Goal: Find specific page/section: Find specific page/section

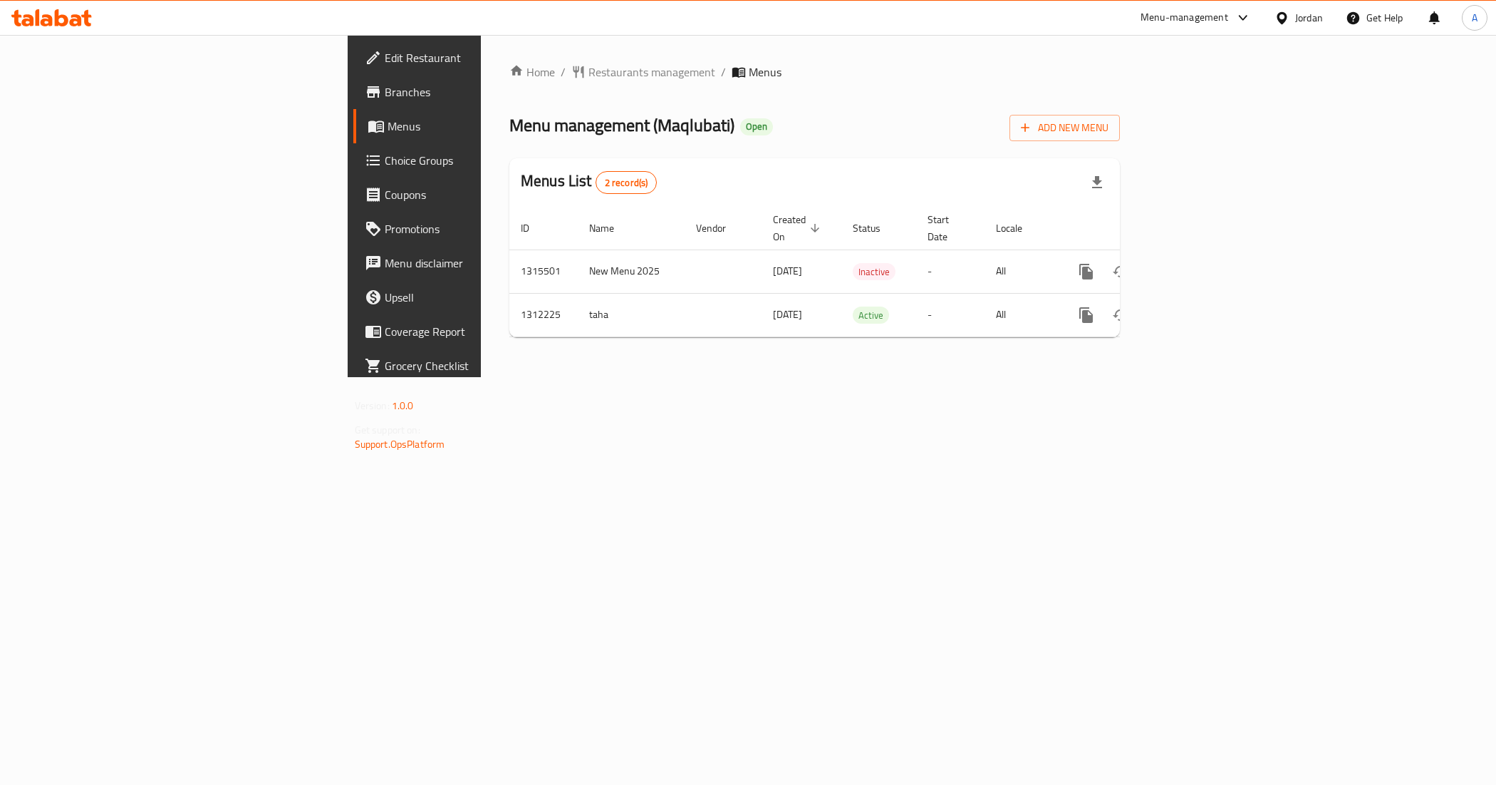
click at [728, 377] on div "Home / Restaurants management / Menus Menu management ( Maqlubati ) Open Add Ne…" at bounding box center [815, 206] width 668 height 342
click at [578, 261] on td "New Menu 2025" at bounding box center [631, 270] width 107 height 43
click at [481, 376] on div "Home / Restaurants management / Menus Menu management ( Maqlubati ) Open Add Ne…" at bounding box center [815, 206] width 668 height 342
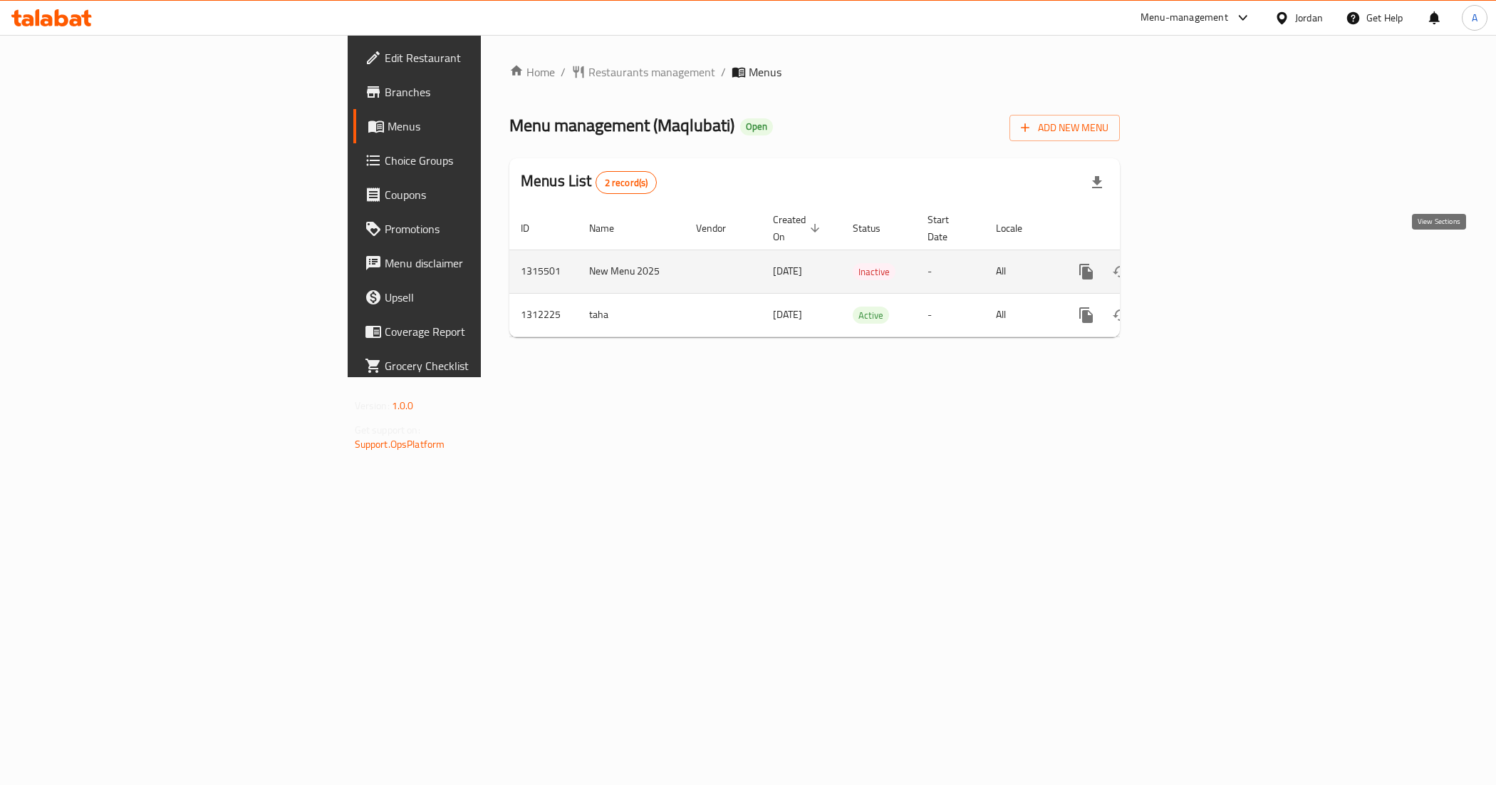
click at [1198, 263] on icon "enhanced table" at bounding box center [1189, 271] width 17 height 17
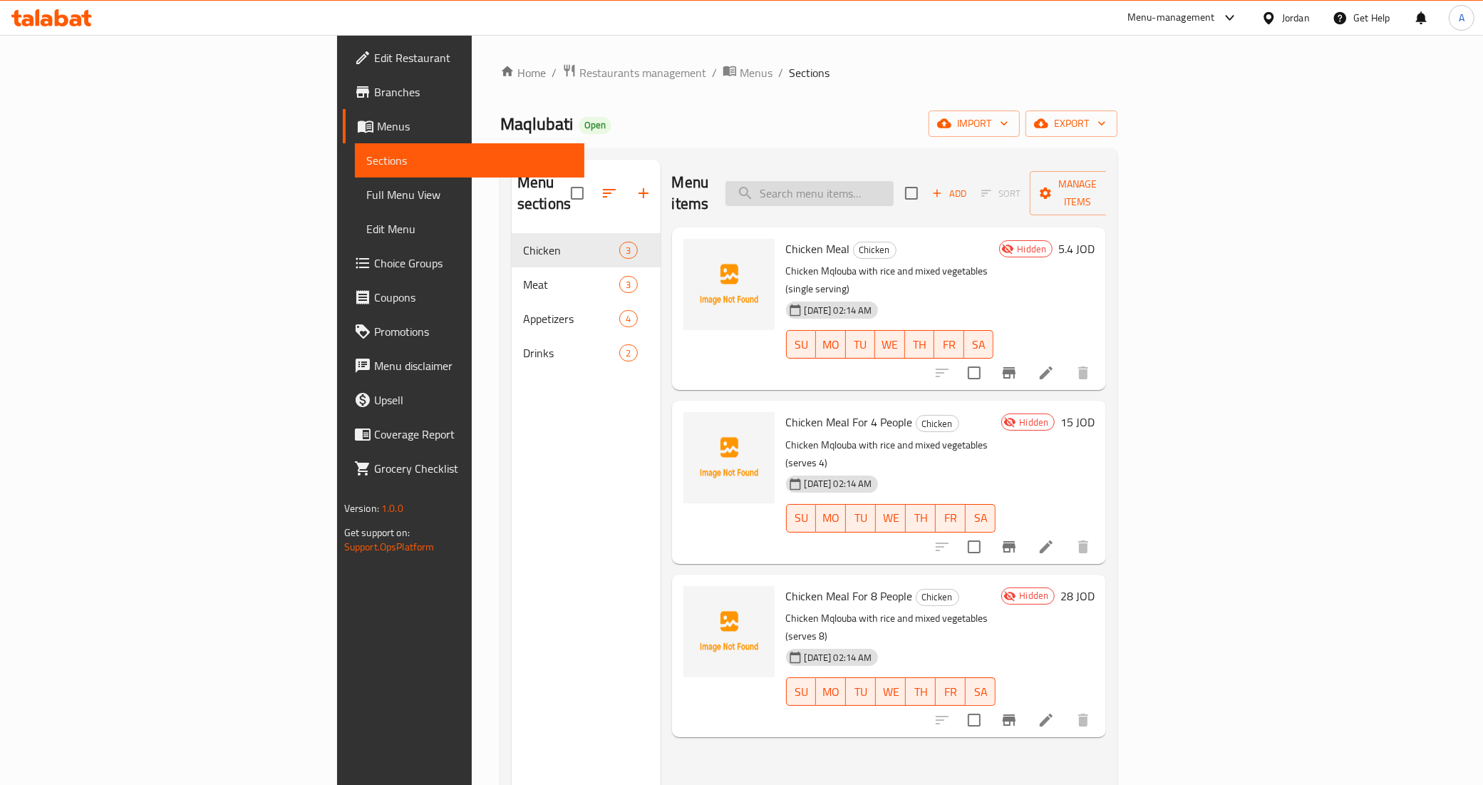
click at [894, 190] on input "search" at bounding box center [809, 193] width 168 height 25
paste input "سلطة عربية"
type input "سلطة عربية"
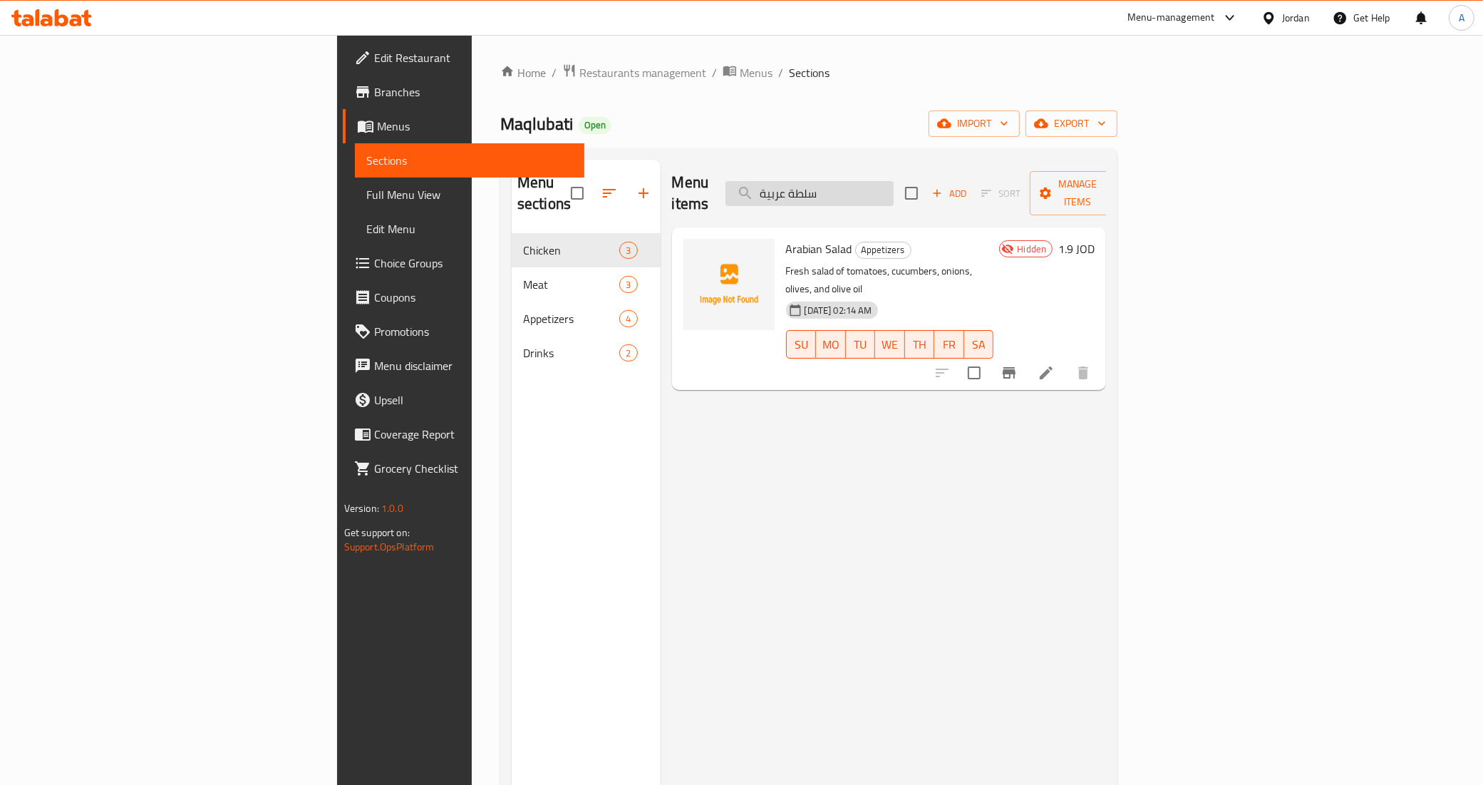
click at [894, 190] on input "سلطة عربية" at bounding box center [809, 193] width 168 height 25
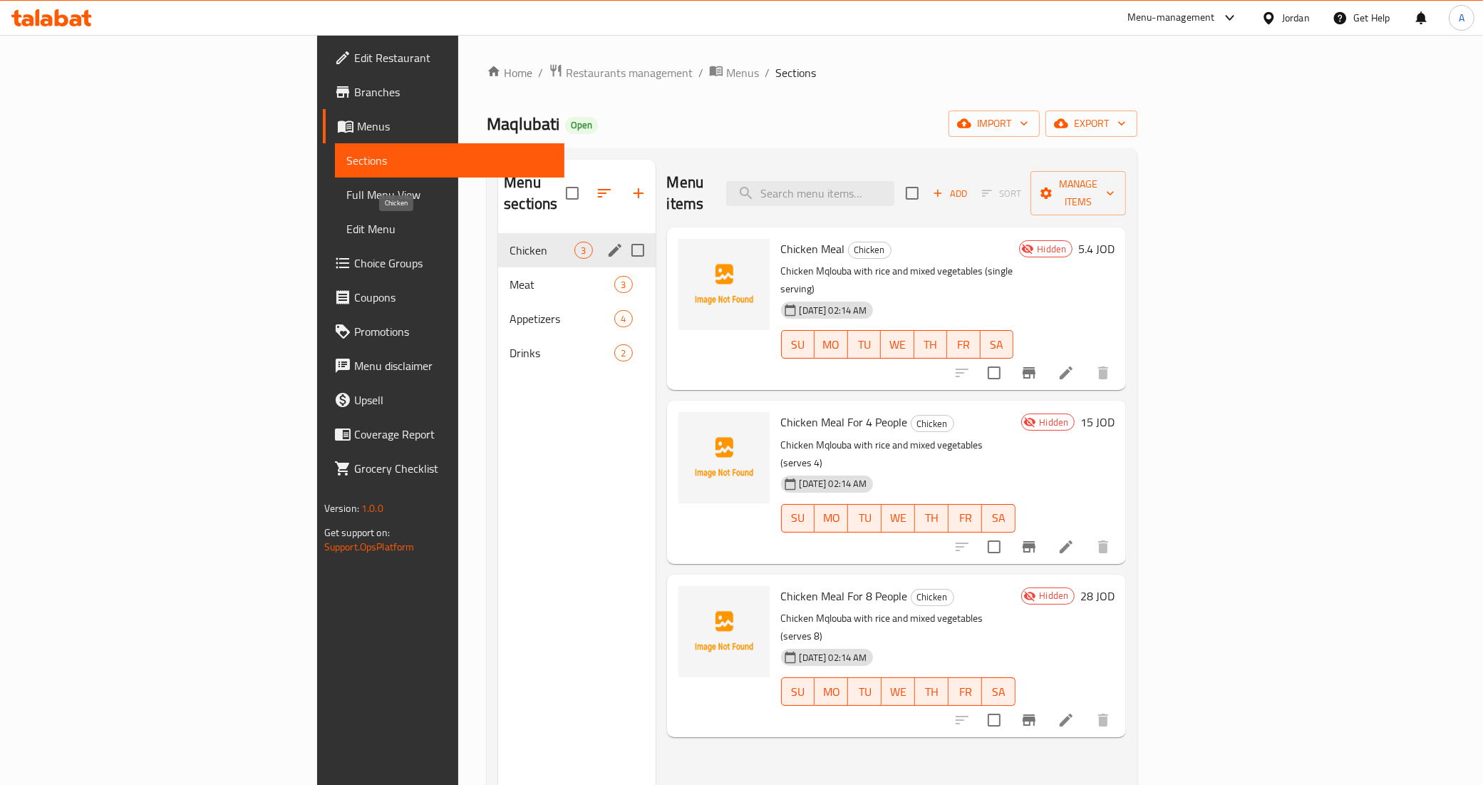
click at [510, 242] on span "Chicken" at bounding box center [542, 250] width 65 height 17
drag, startPoint x: 460, startPoint y: 344, endPoint x: 464, endPoint y: 332, distance: 12.8
click at [498, 344] on div "Drinks 2" at bounding box center [576, 353] width 157 height 34
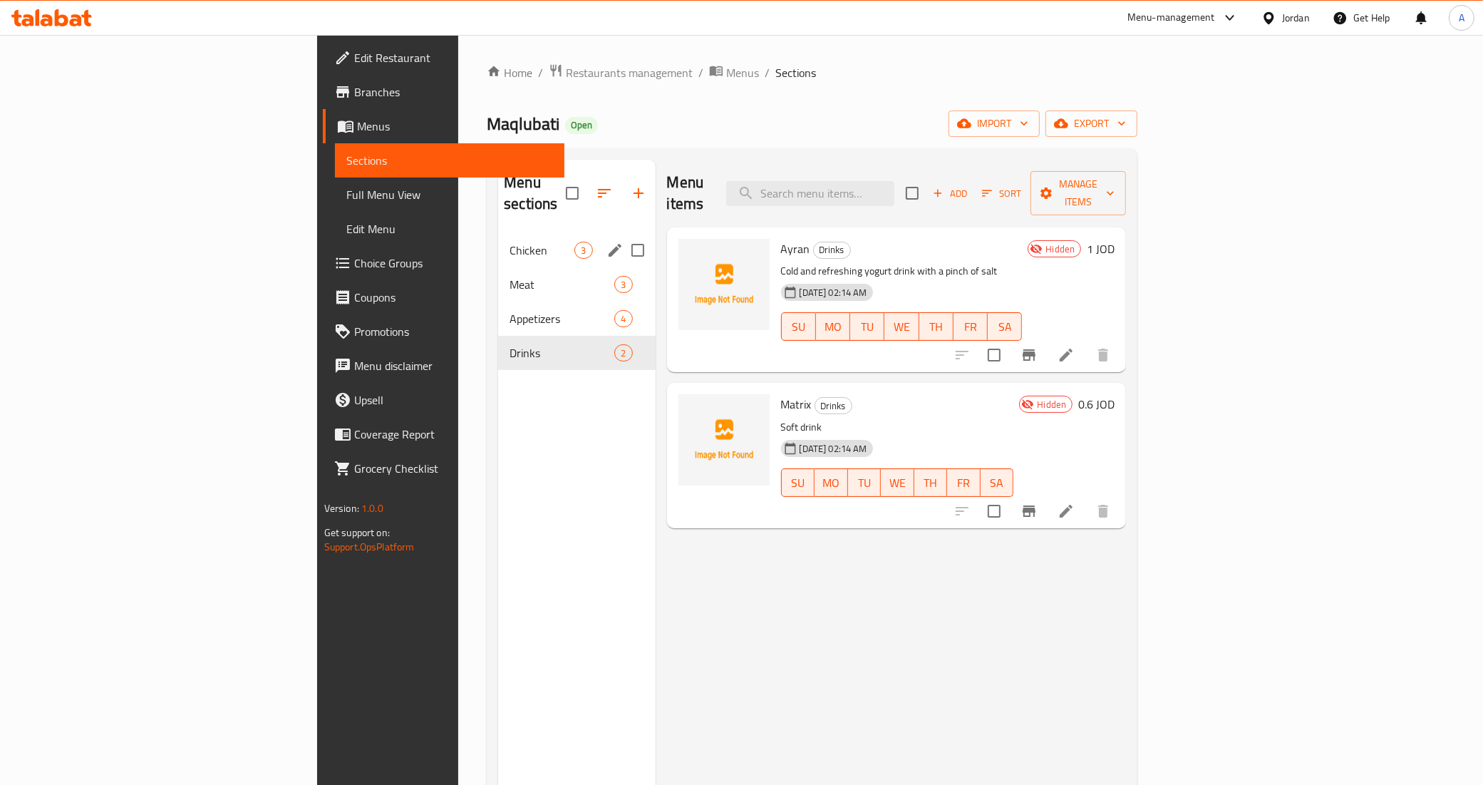
click at [498, 242] on div "Chicken 3" at bounding box center [576, 250] width 157 height 34
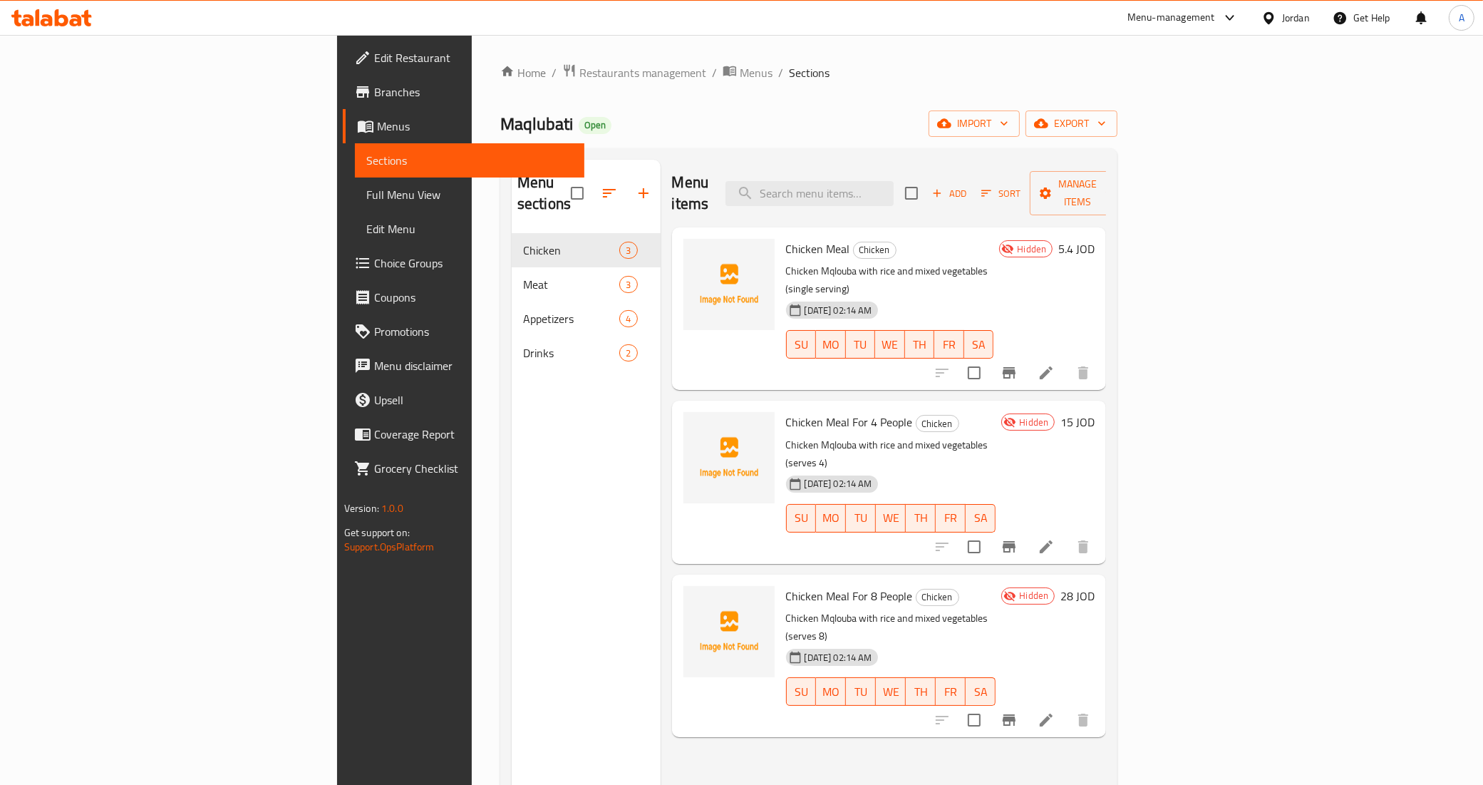
click at [986, 240] on div "Chicken Meal Chicken Chicken Mqlouba with rice and mixed vegetables (single ser…" at bounding box center [889, 308] width 219 height 151
click at [836, 643] on div "[DATE] 02:14 AM" at bounding box center [808, 657] width 56 height 29
click at [996, 609] on p "Chicken Mqlouba with rice and mixed vegetables (serves 8)" at bounding box center [891, 627] width 210 height 36
click at [893, 470] on div "[DATE] 02:14 AM SU MO TU WE TH FR SA" at bounding box center [891, 508] width 222 height 77
click at [899, 262] on p "Chicken Mqlouba with rice and mixed vegetables (single serving)" at bounding box center [890, 280] width 208 height 36
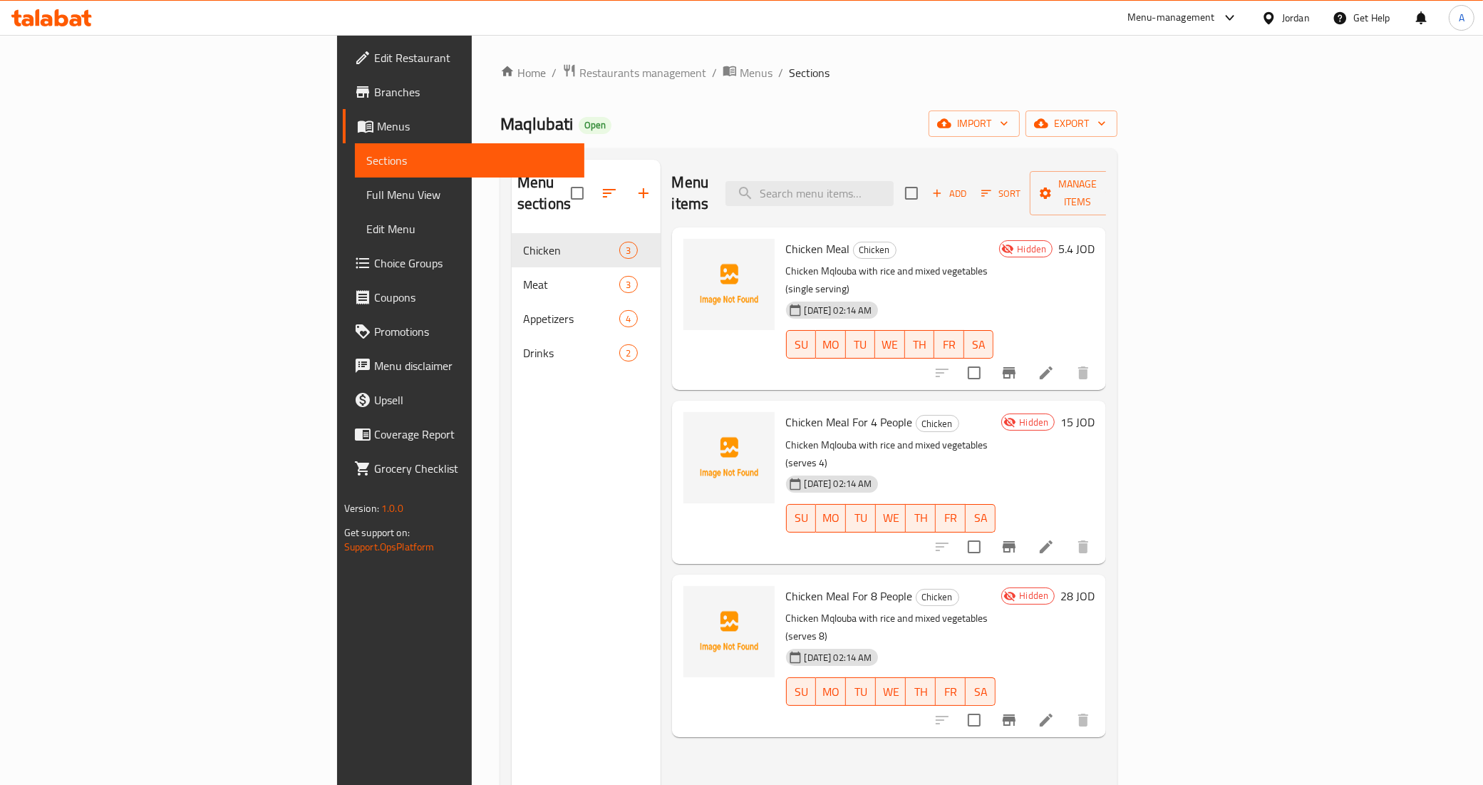
click at [1002, 406] on div "Chicken Meal For 4 People Chicken Chicken Mqlouba with rice and mixed vegetable…" at bounding box center [891, 481] width 222 height 151
click at [996, 412] on h6 "Chicken Meal For 4 People Chicken" at bounding box center [891, 422] width 210 height 20
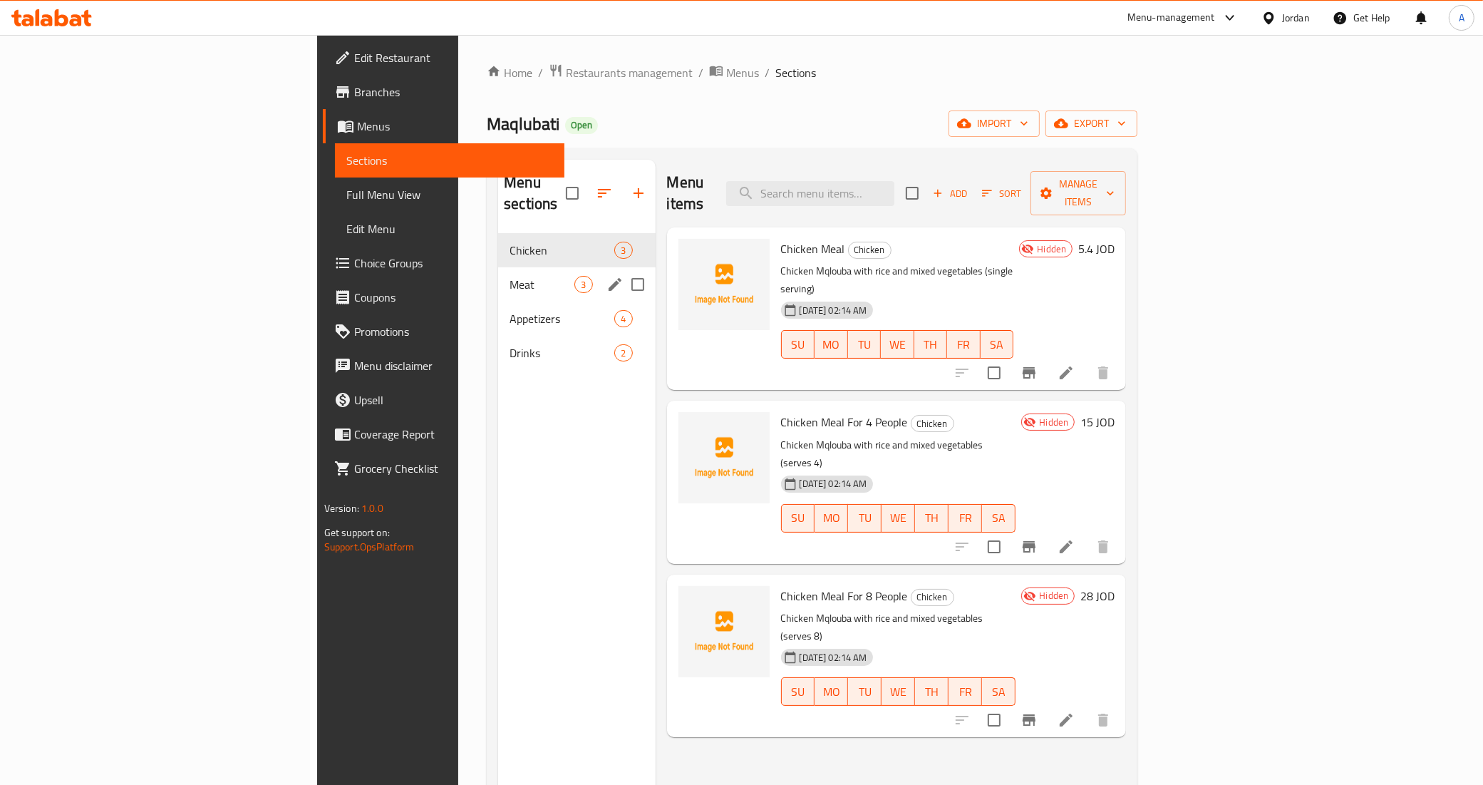
click at [498, 279] on div "Meat 3" at bounding box center [576, 284] width 157 height 34
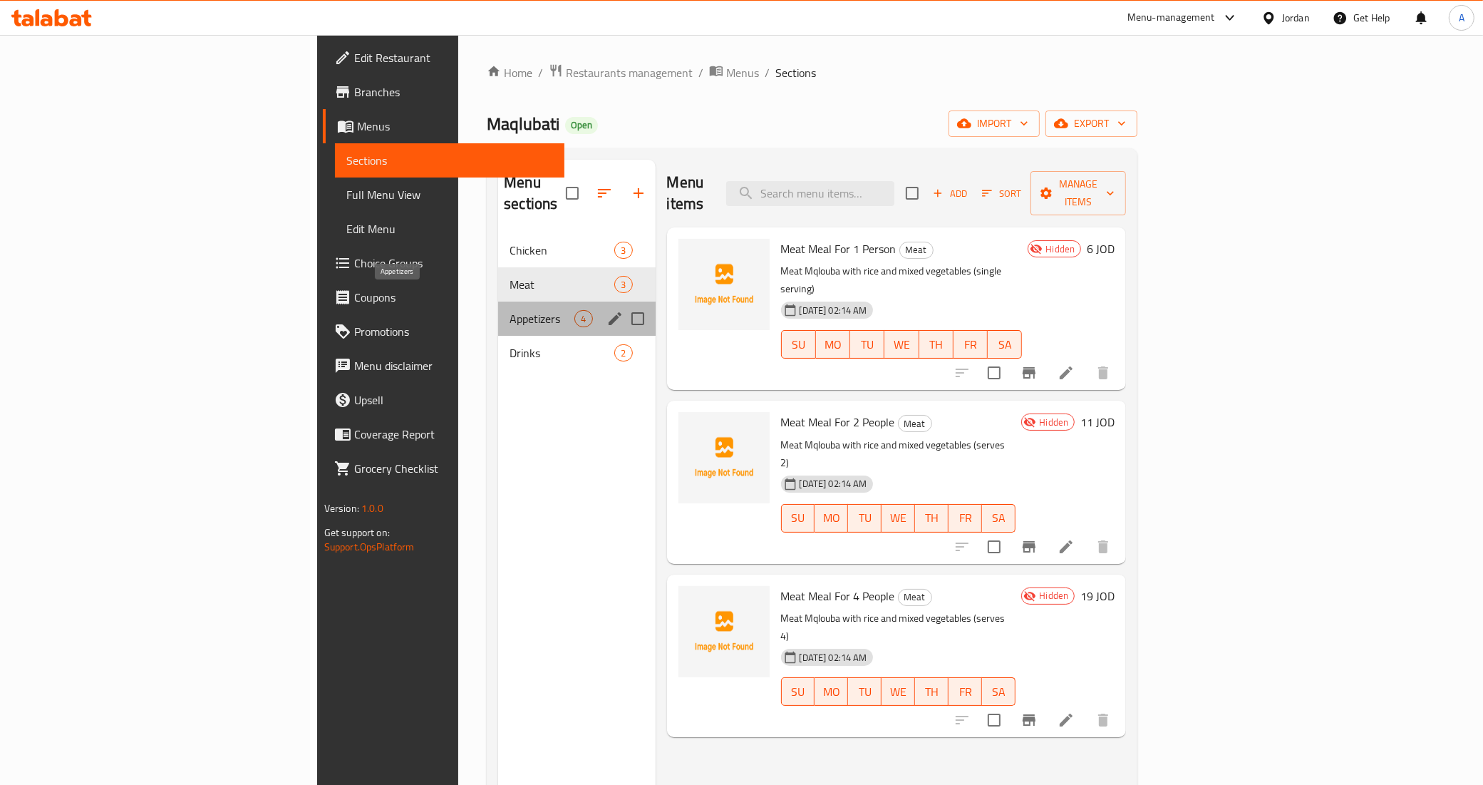
click at [510, 310] on span "Appetizers" at bounding box center [542, 318] width 65 height 17
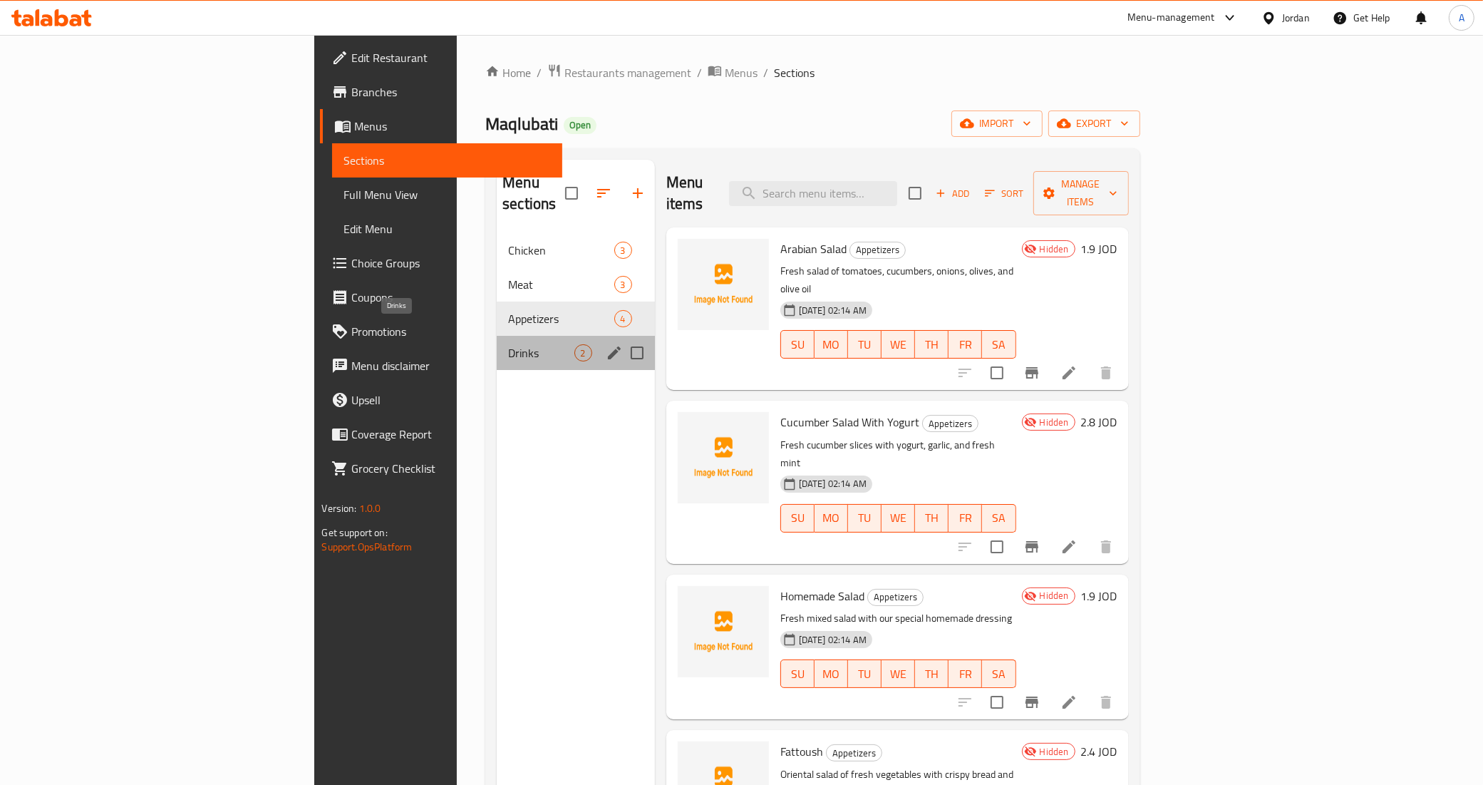
click at [508, 344] on span "Drinks" at bounding box center [541, 352] width 66 height 17
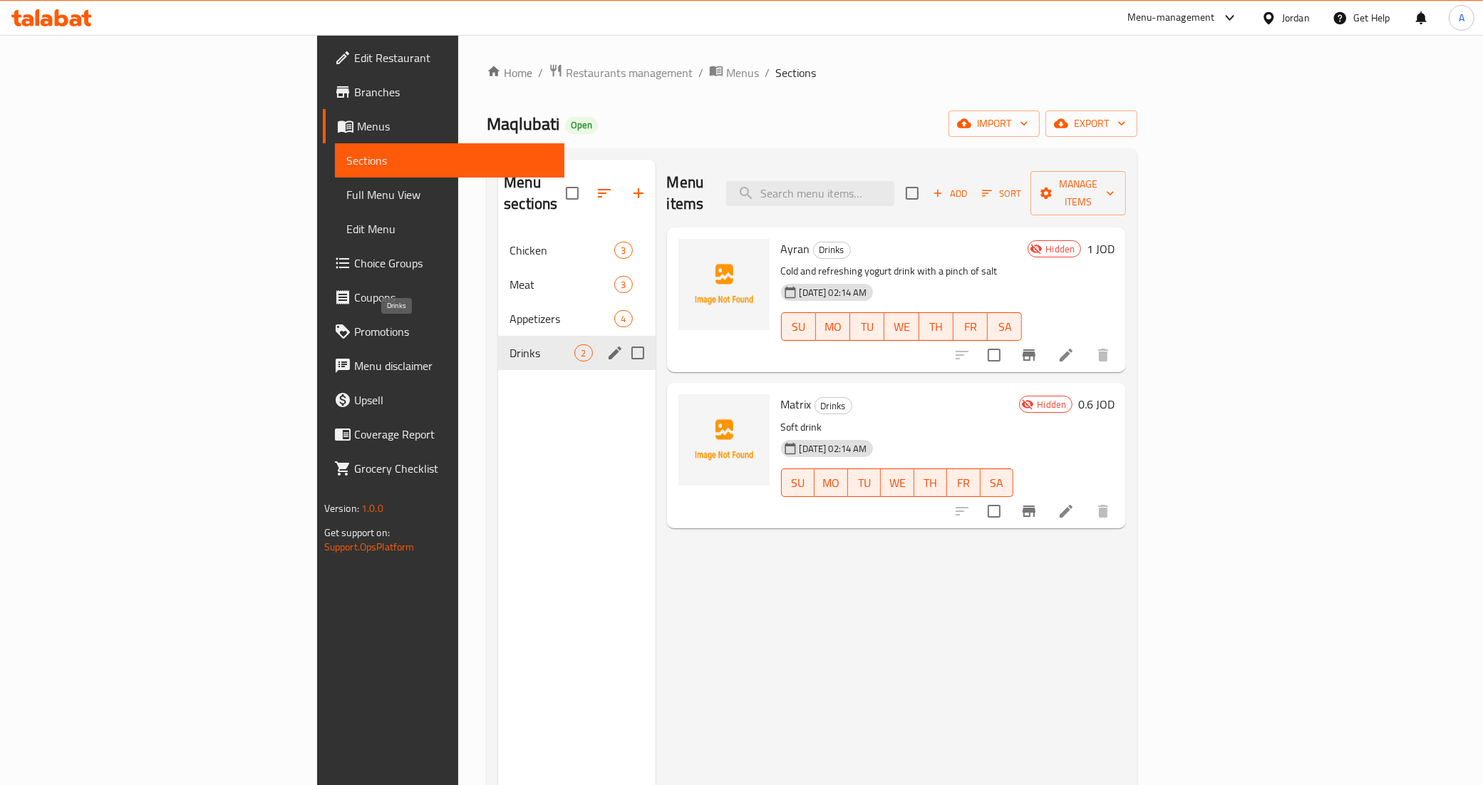
click at [498, 406] on div "Menu sections Chicken 3 Meat 3 Appetizers 4 Drinks 2" at bounding box center [576, 552] width 157 height 785
click at [510, 344] on span "Drinks" at bounding box center [542, 352] width 65 height 17
click at [510, 310] on span "Appetizers" at bounding box center [542, 318] width 65 height 17
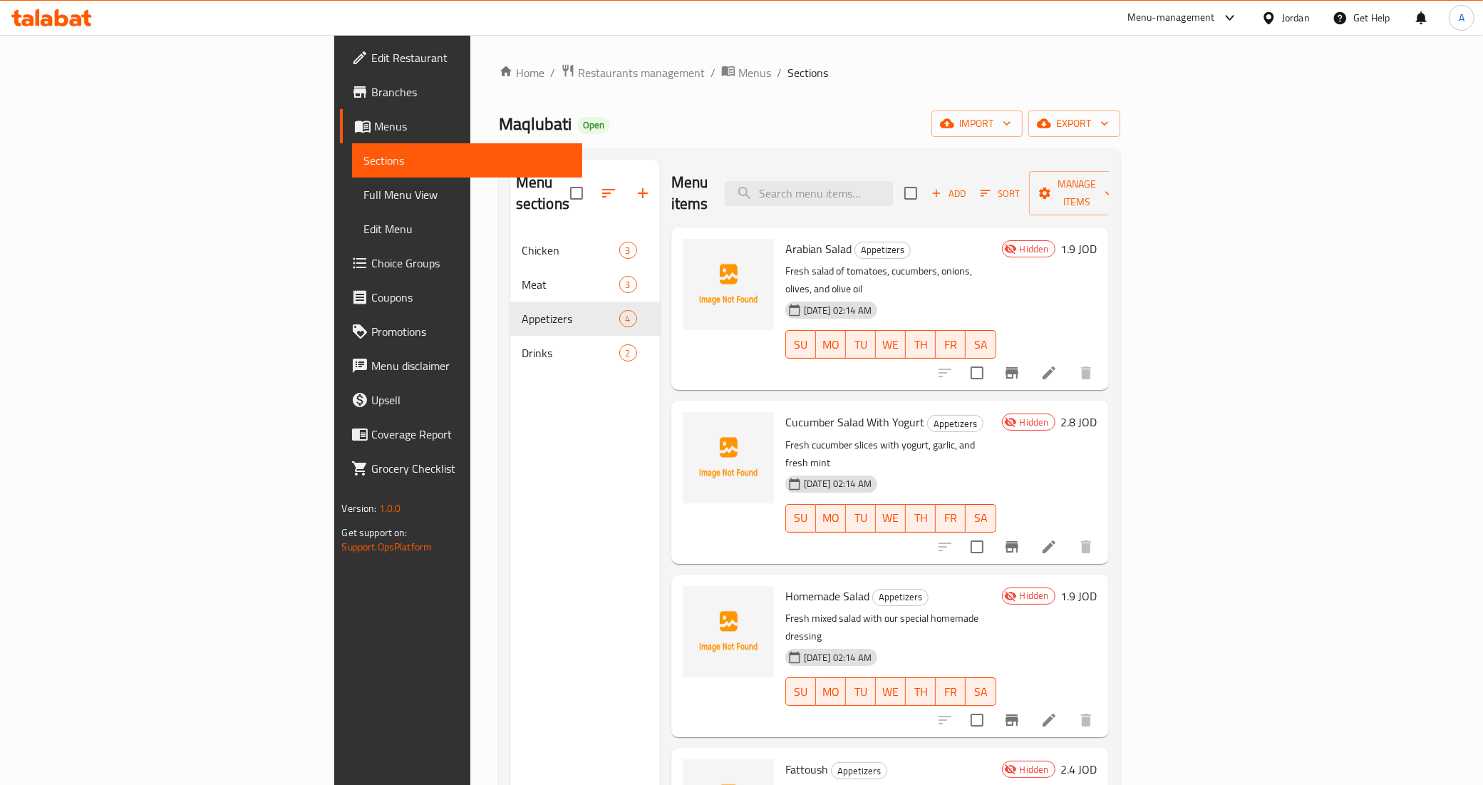
click at [510, 622] on div "Menu sections Chicken 3 Meat 3 Appetizers 4 Drinks 2" at bounding box center [585, 552] width 150 height 785
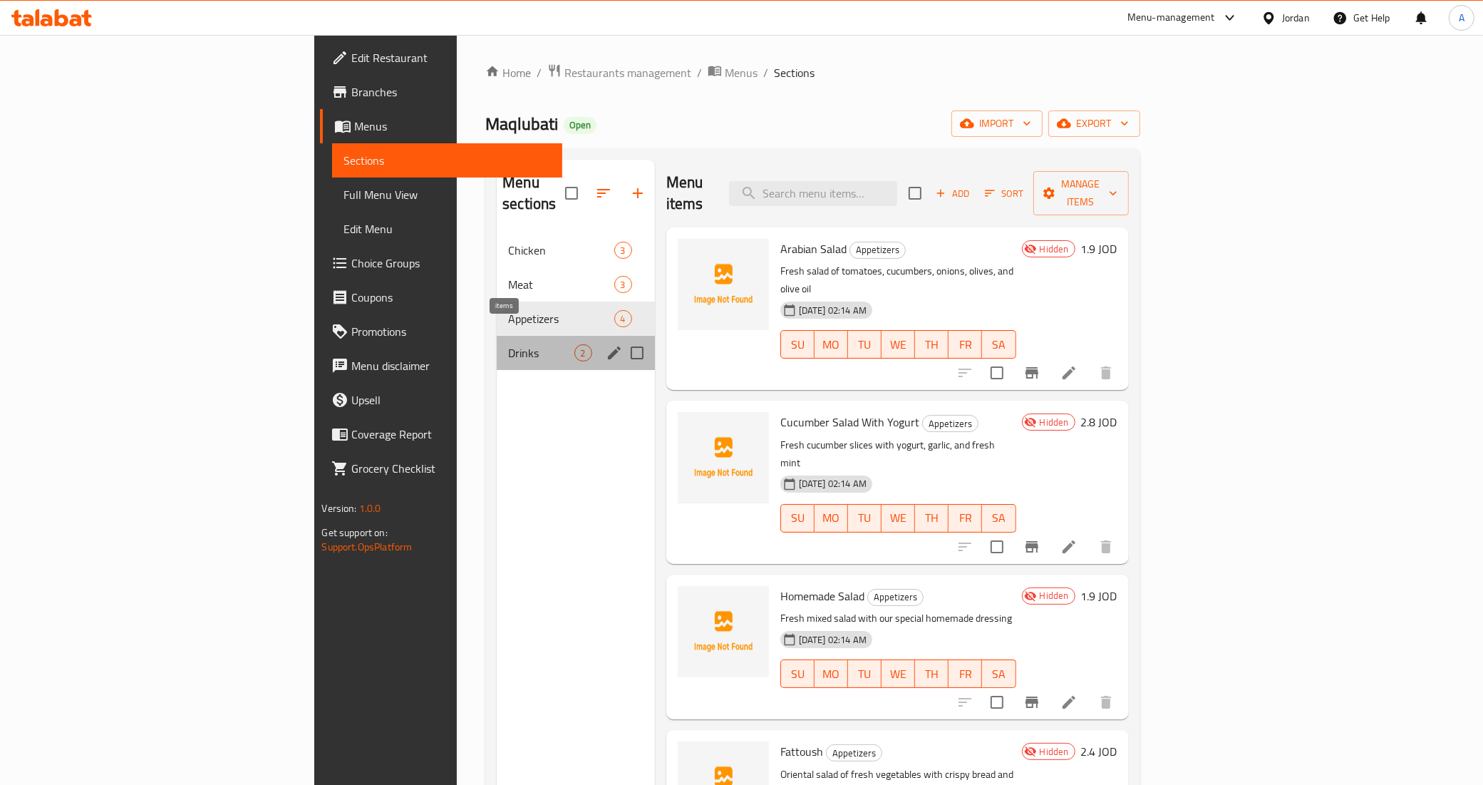
click at [575, 346] on span "2" at bounding box center [583, 353] width 16 height 14
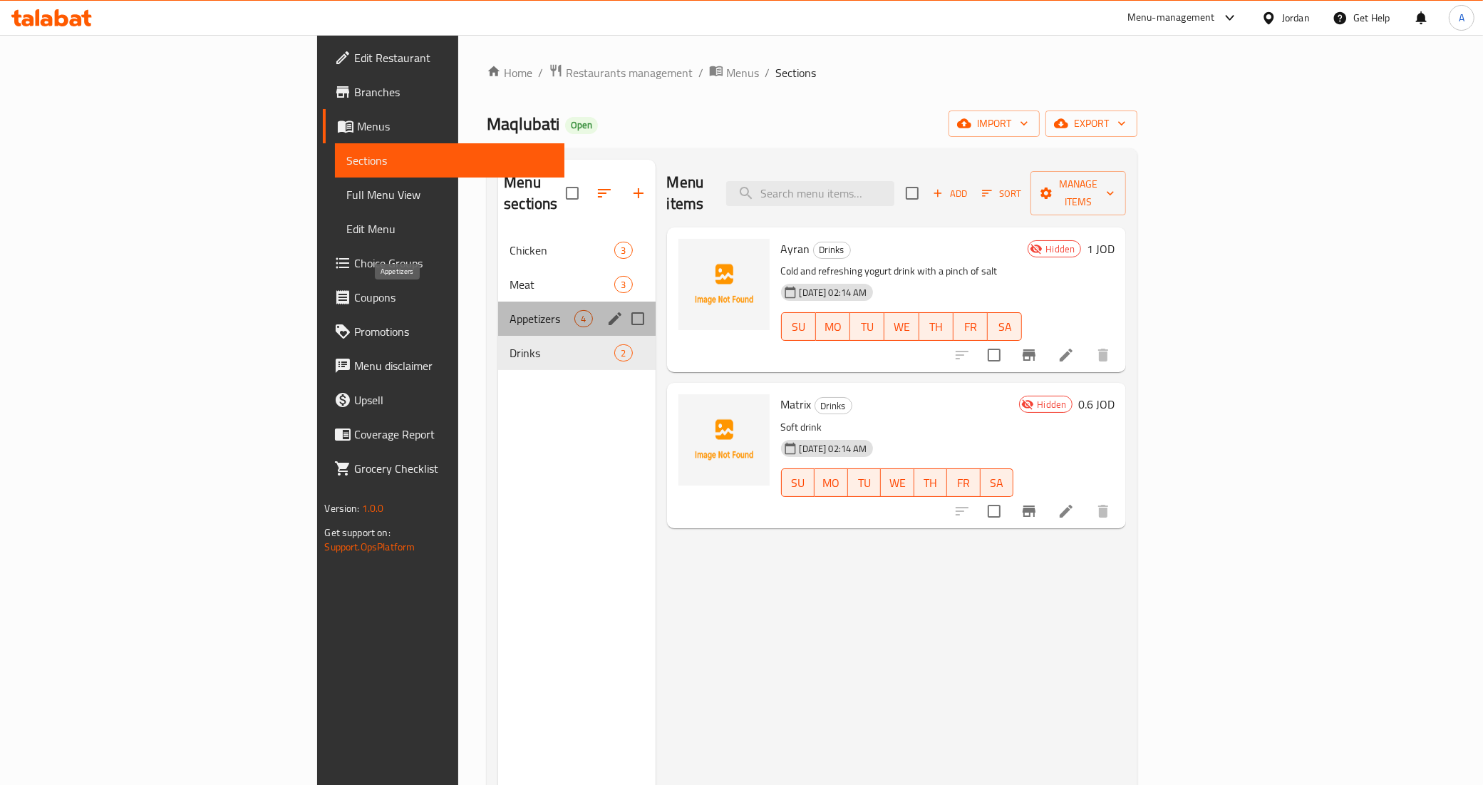
click at [510, 310] on span "Appetizers" at bounding box center [542, 318] width 65 height 17
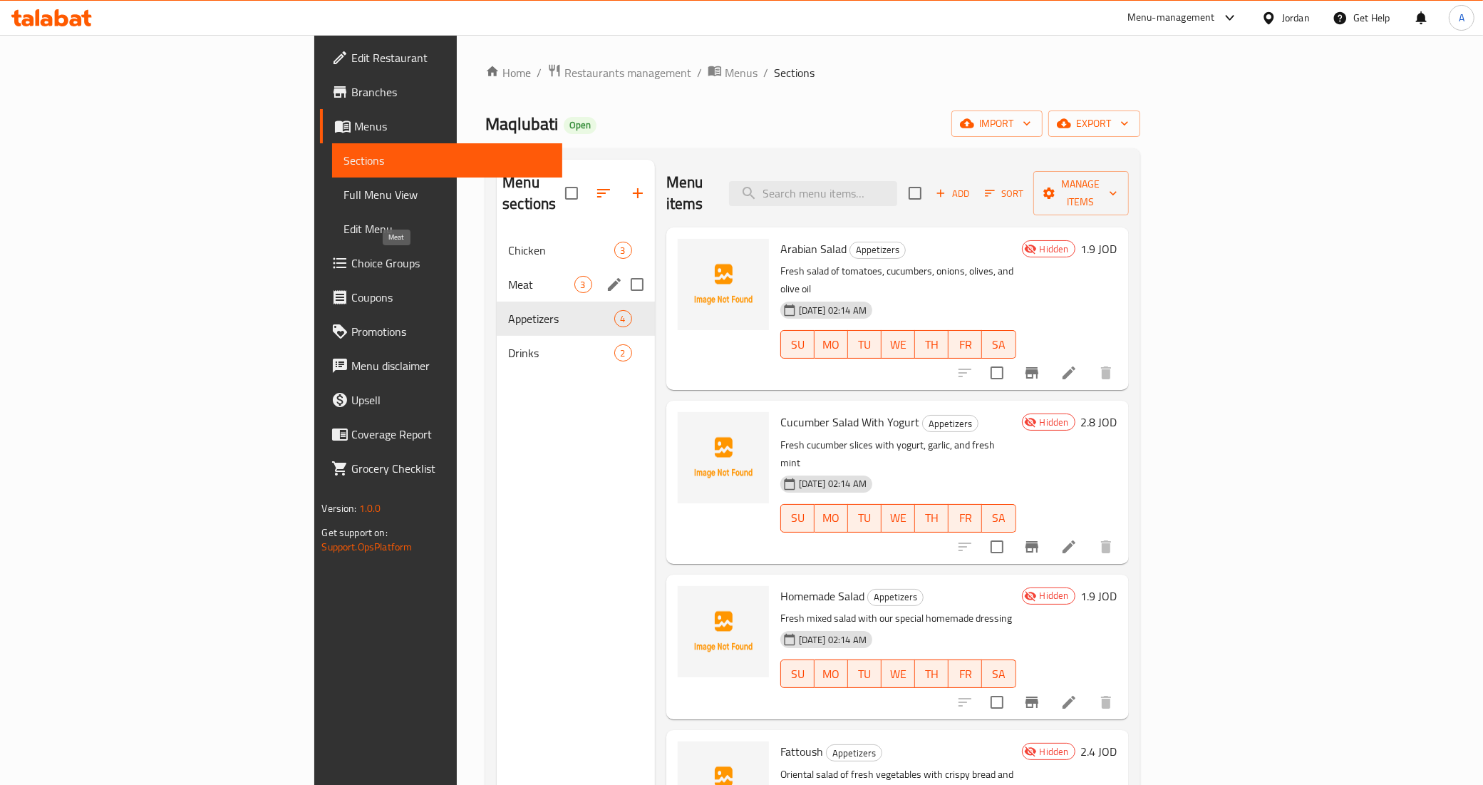
click at [508, 276] on span "Meat" at bounding box center [541, 284] width 66 height 17
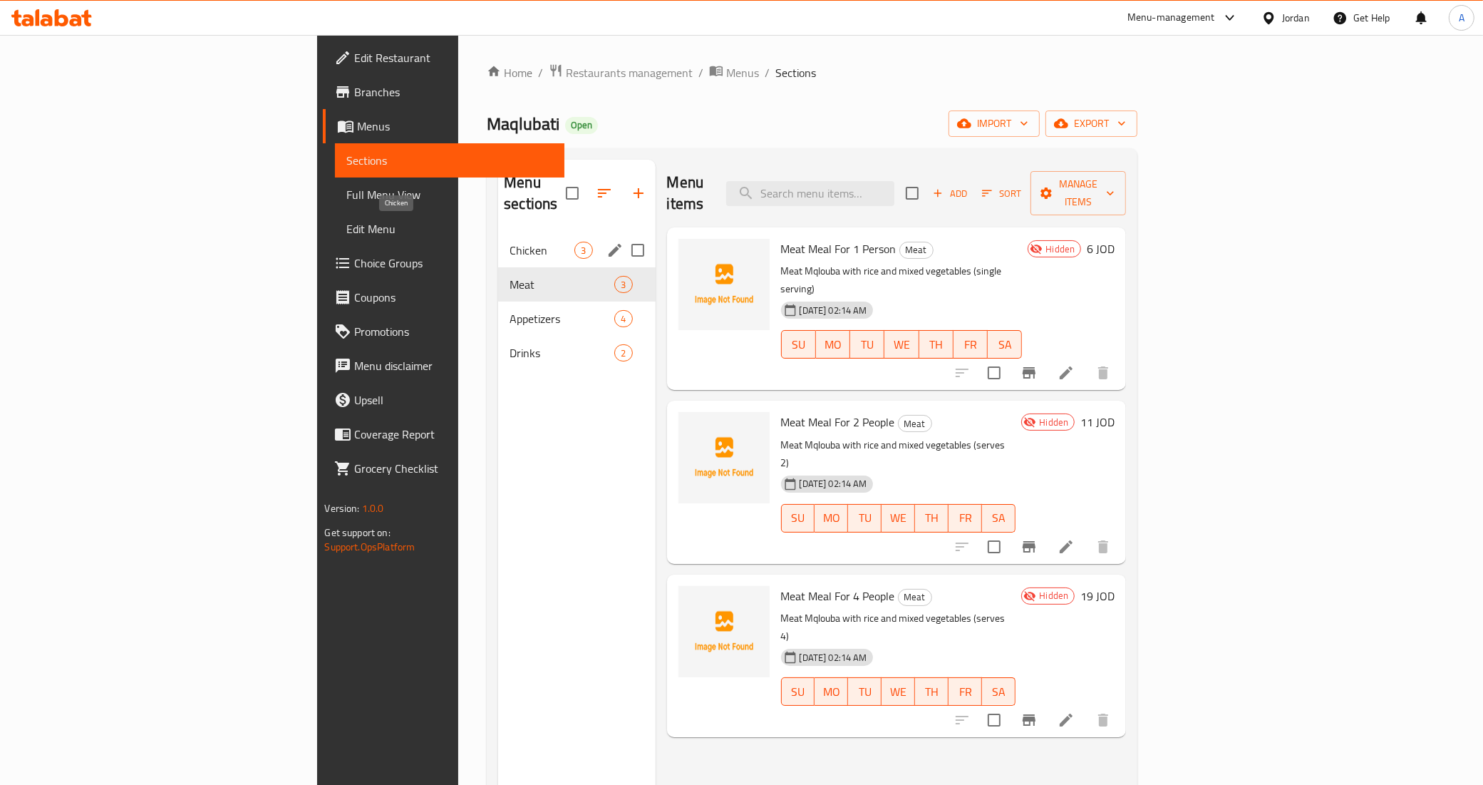
click at [510, 242] on span "Chicken" at bounding box center [542, 250] width 65 height 17
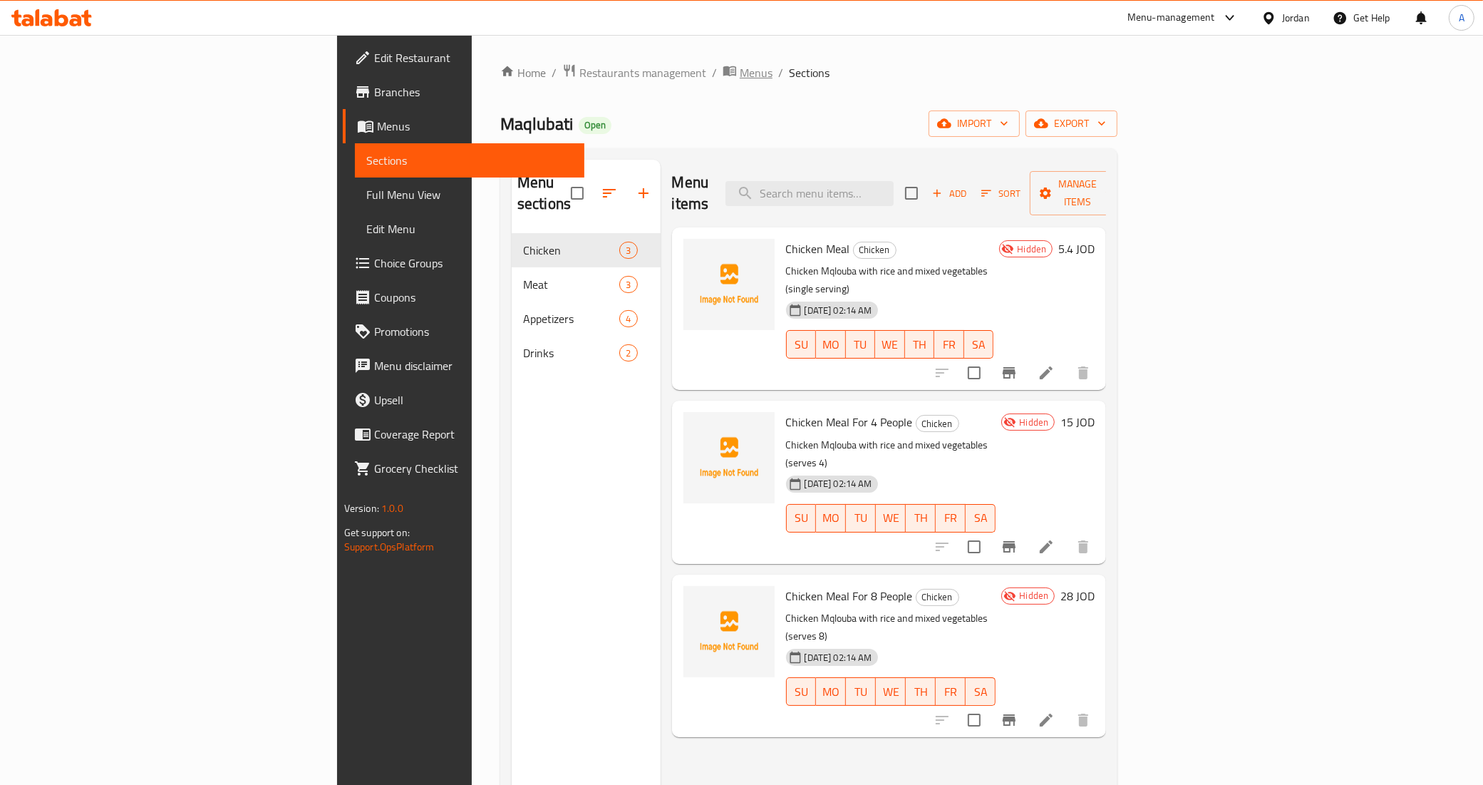
click at [740, 75] on span "Menus" at bounding box center [756, 72] width 33 height 17
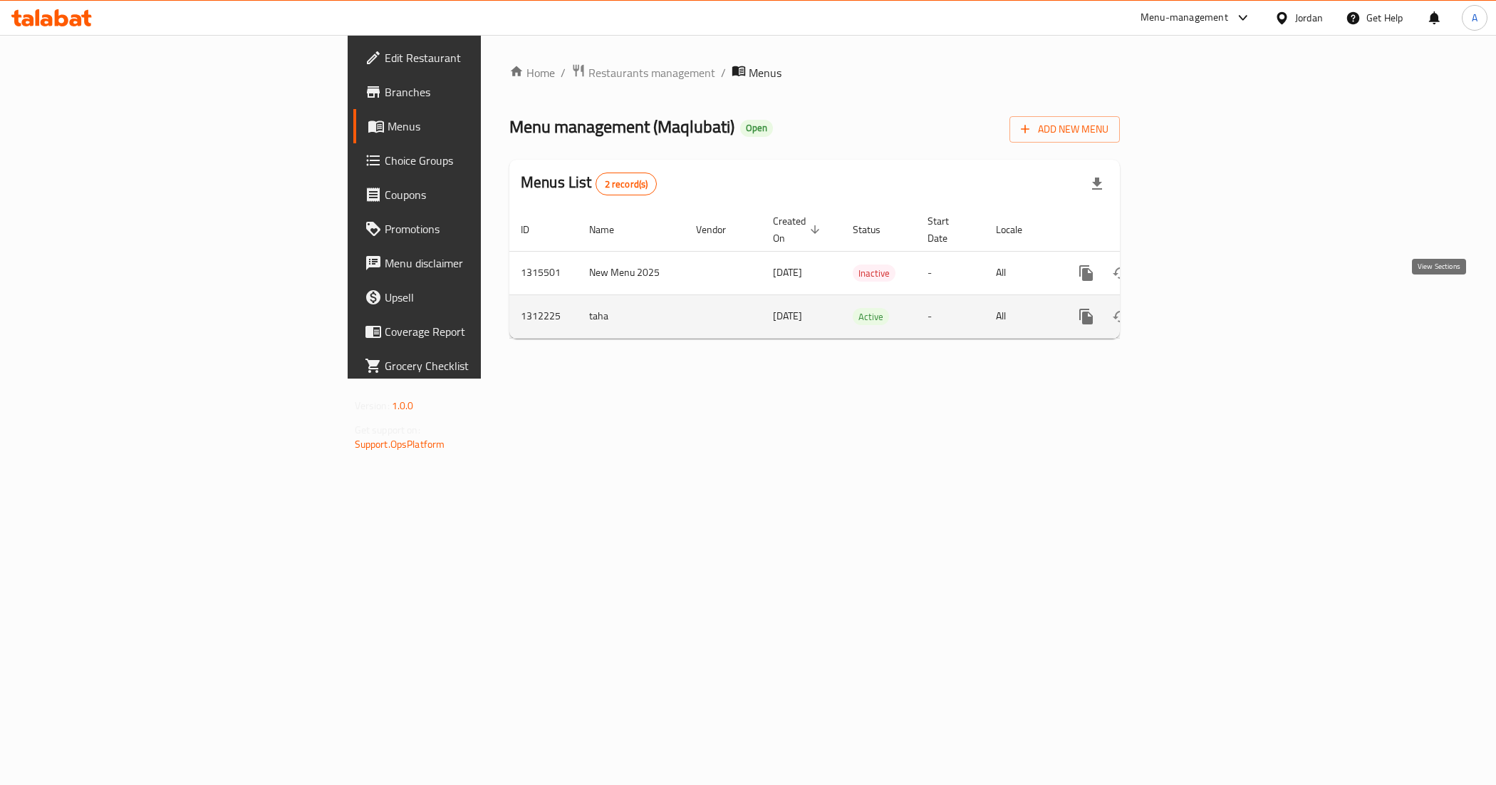
click at [1198, 308] on icon "enhanced table" at bounding box center [1189, 316] width 17 height 17
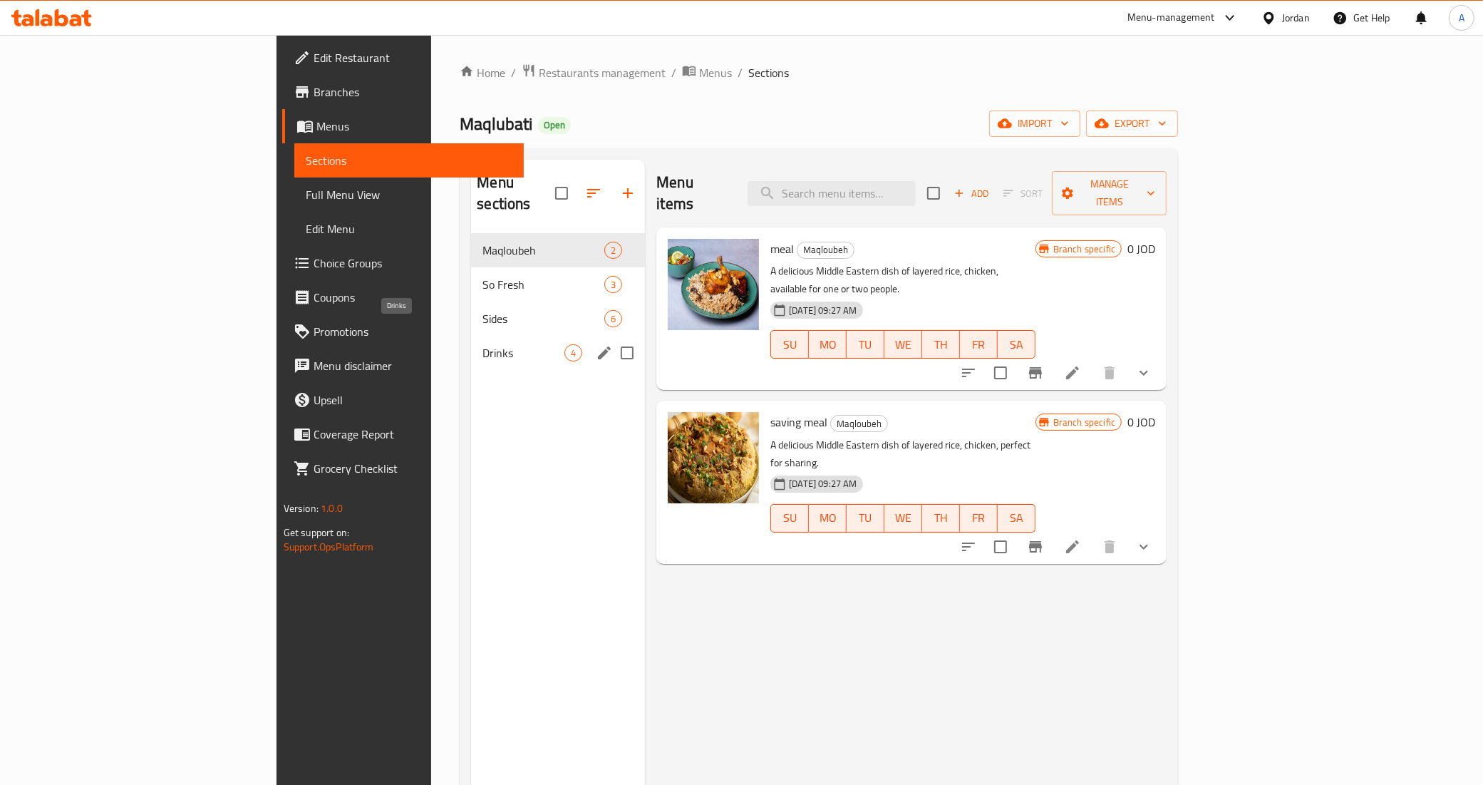
click at [482, 344] on span "Drinks" at bounding box center [523, 352] width 82 height 17
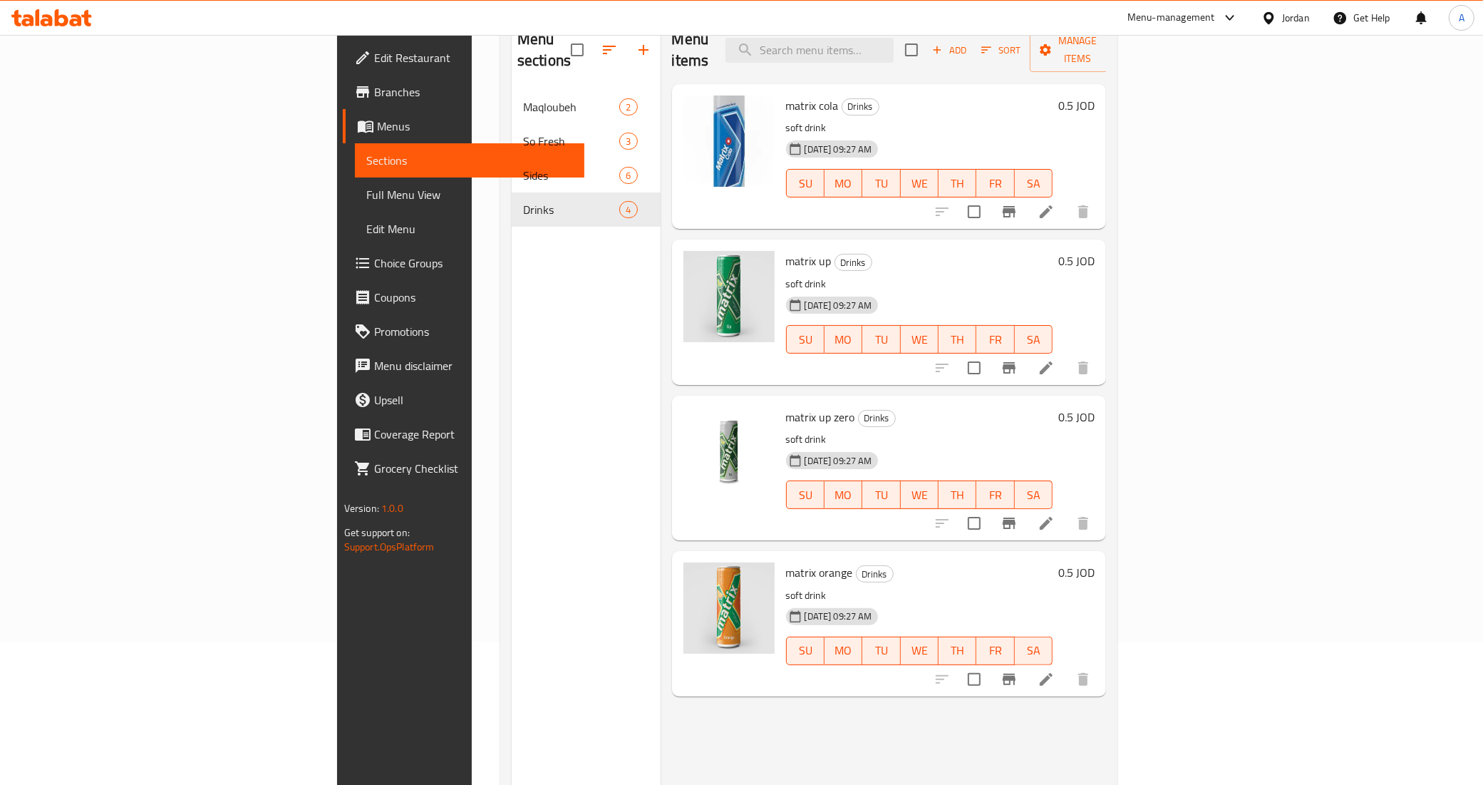
scroll to position [111, 0]
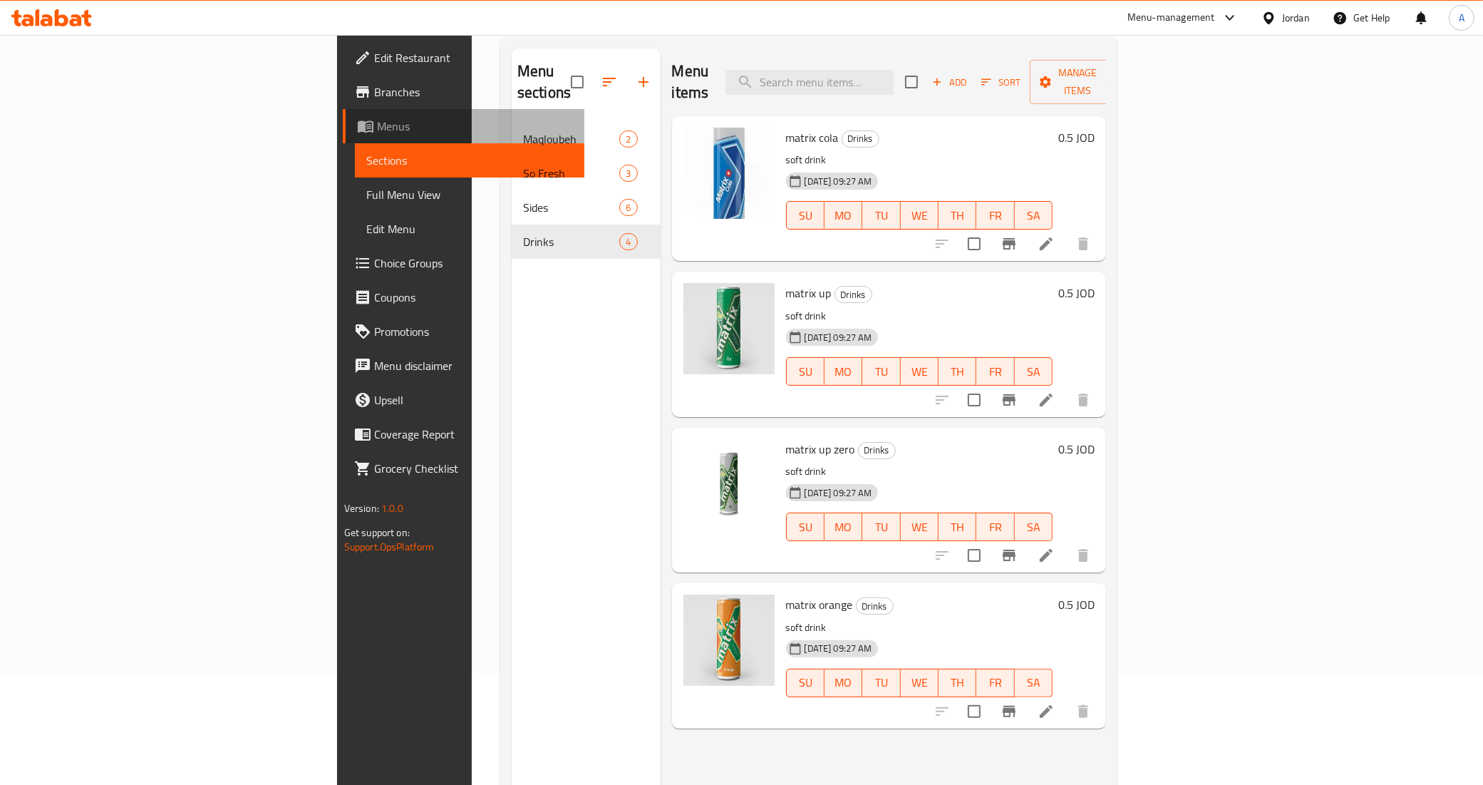
click at [377, 128] on span "Menus" at bounding box center [475, 126] width 197 height 17
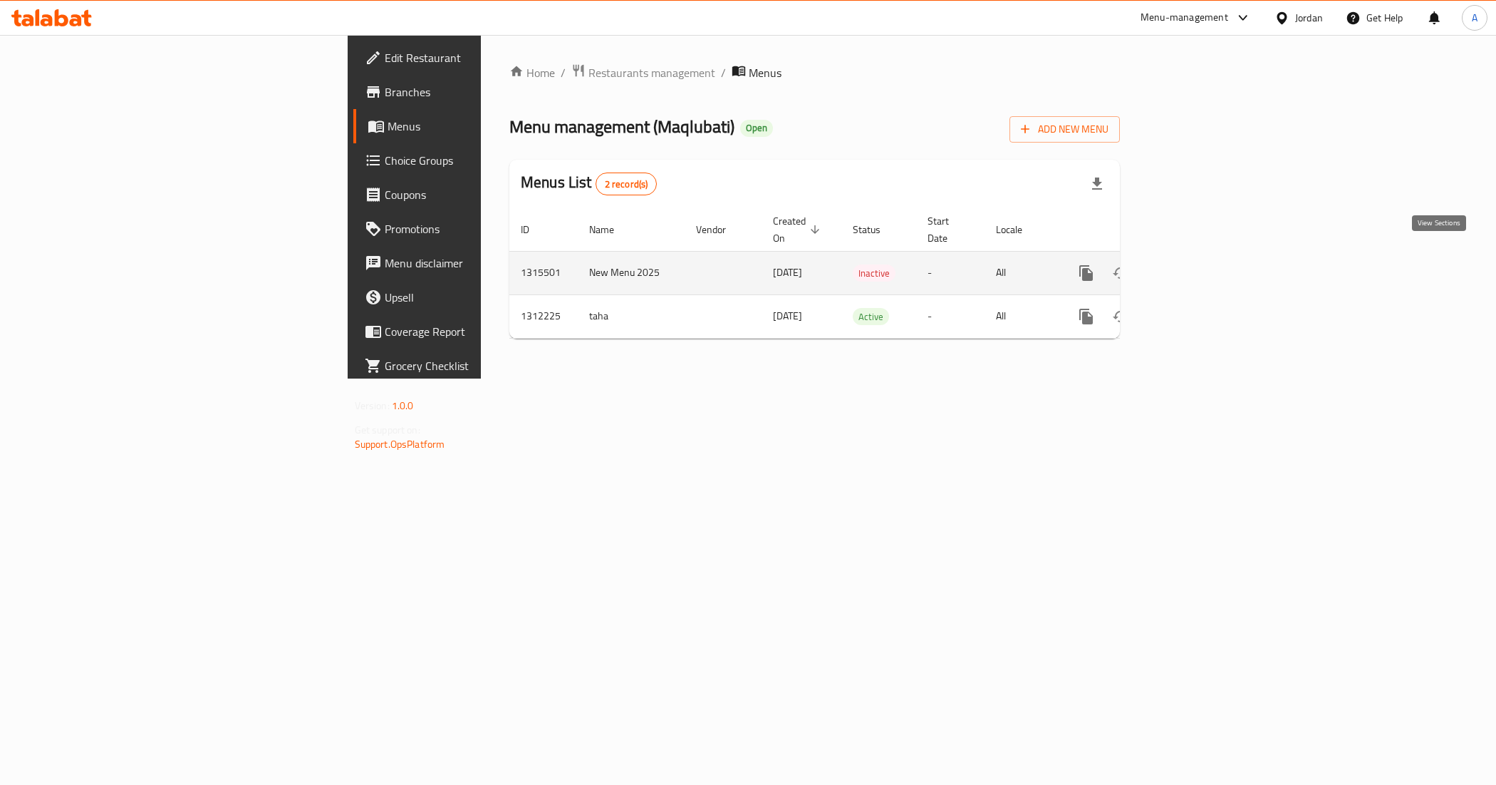
click at [1206, 256] on link "enhanced table" at bounding box center [1189, 273] width 34 height 34
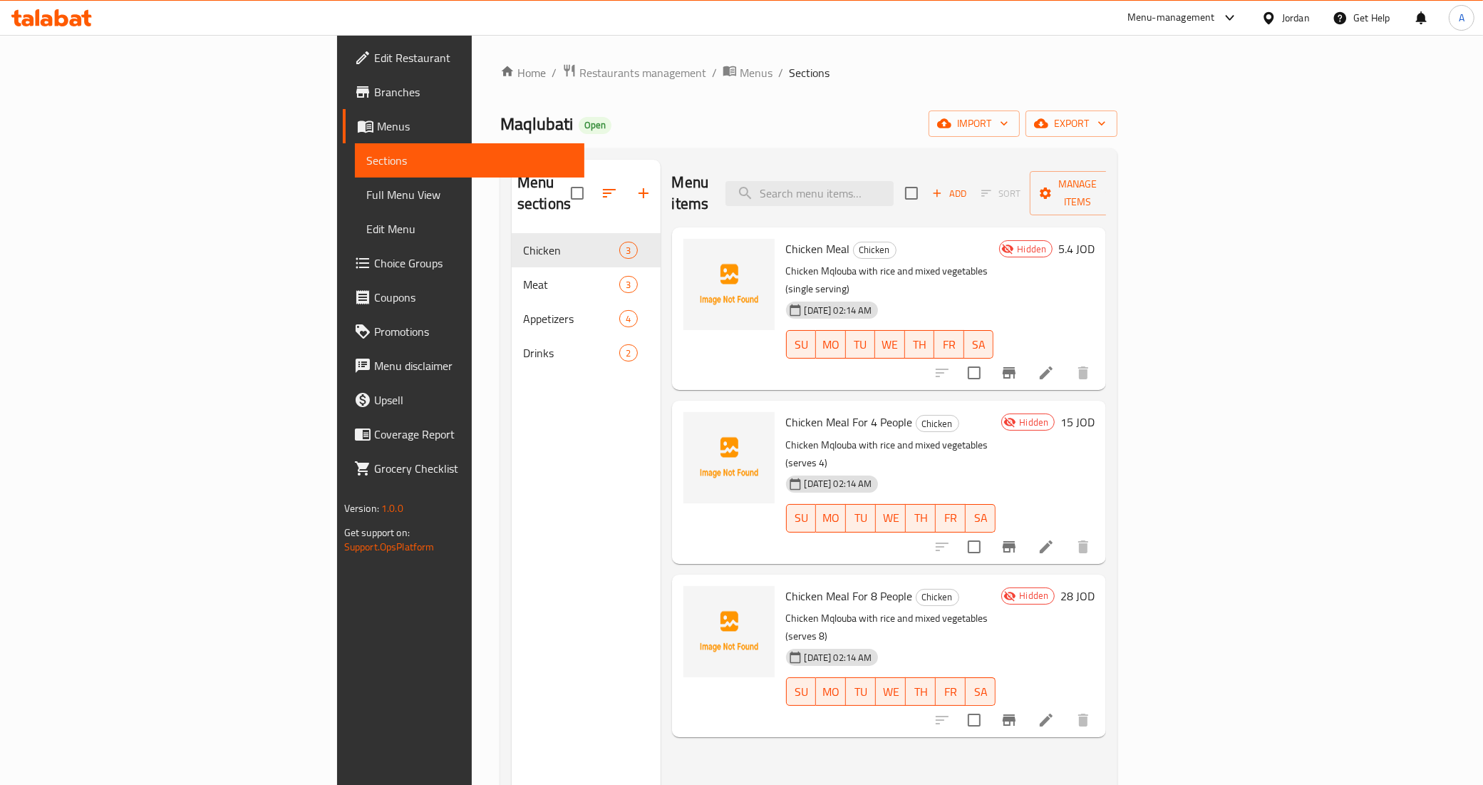
click at [366, 197] on span "Full Menu View" at bounding box center [469, 194] width 207 height 17
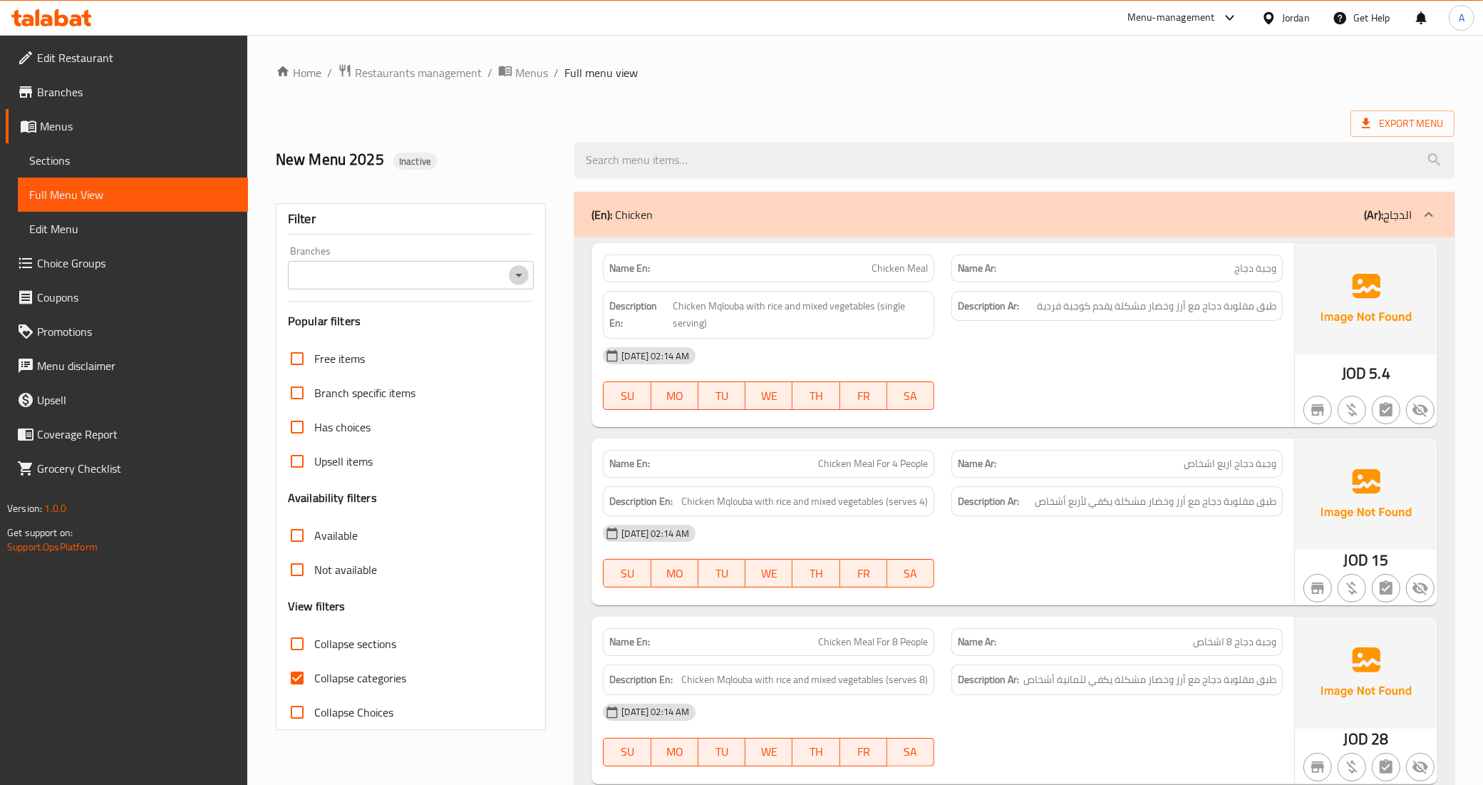
click at [518, 275] on icon "Open" at bounding box center [518, 276] width 7 height 4
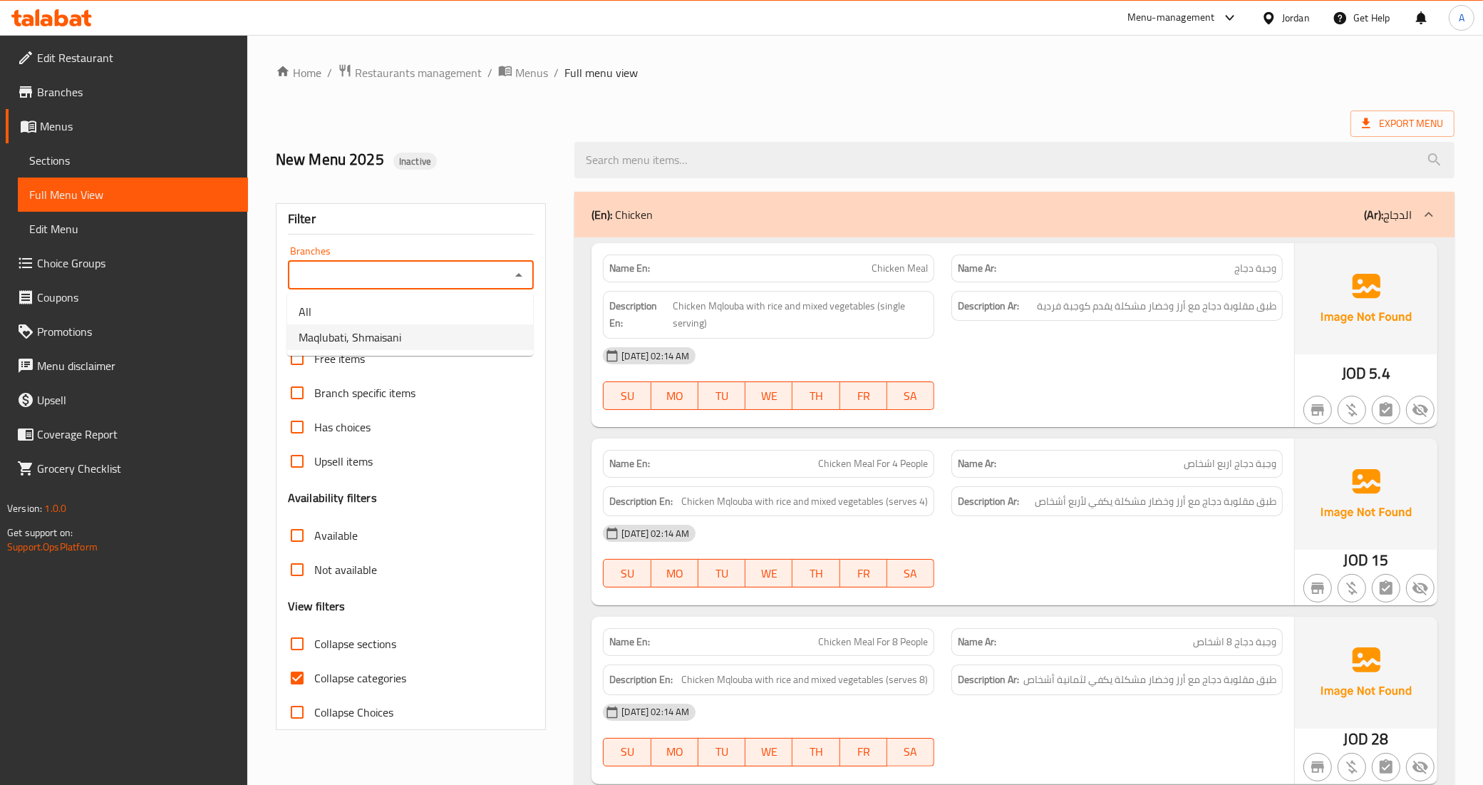
click at [451, 341] on li "Maqlubati, Shmaisani" at bounding box center [410, 337] width 246 height 26
type input "Maqlubati, Shmaisani"
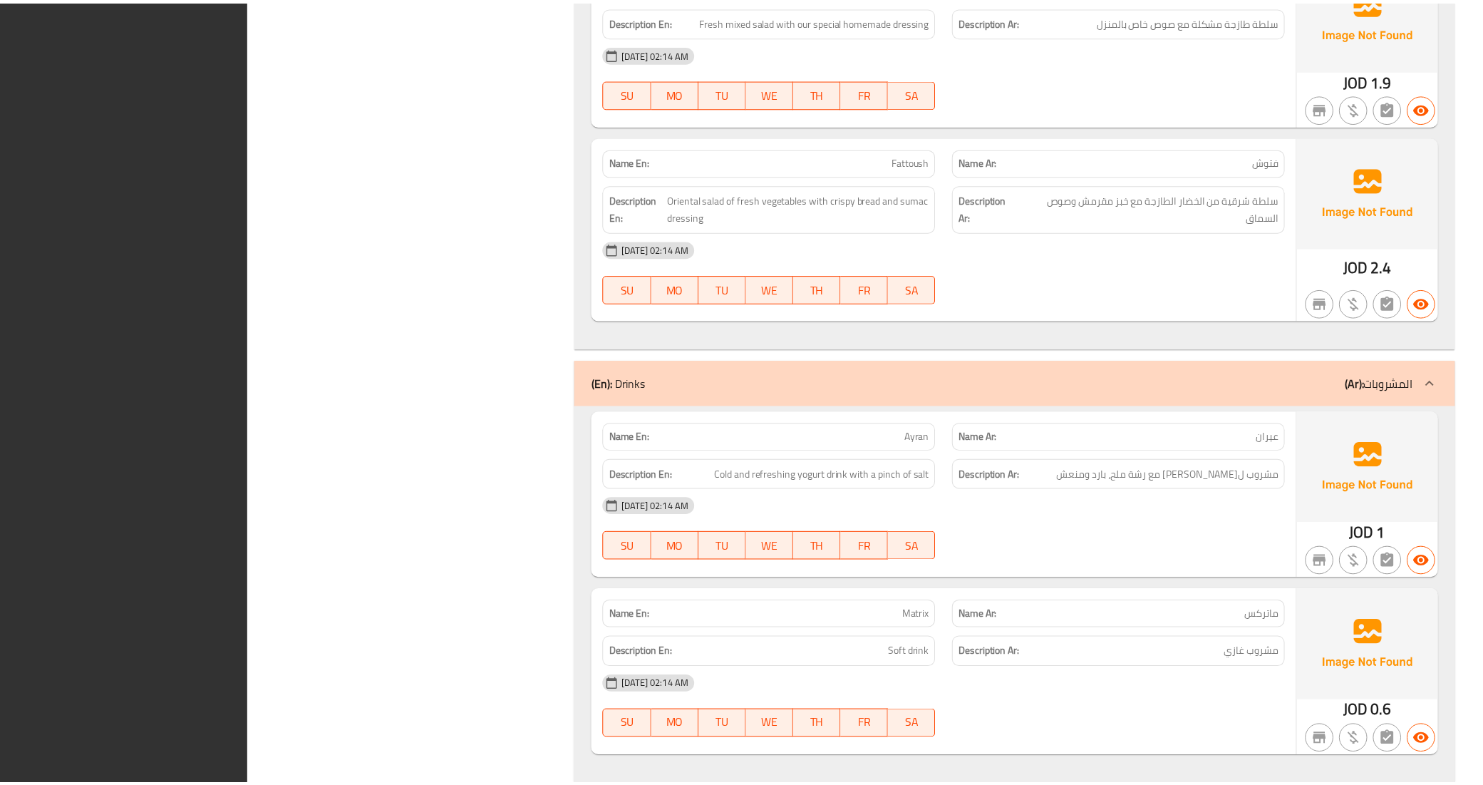
scroll to position [1937, 0]
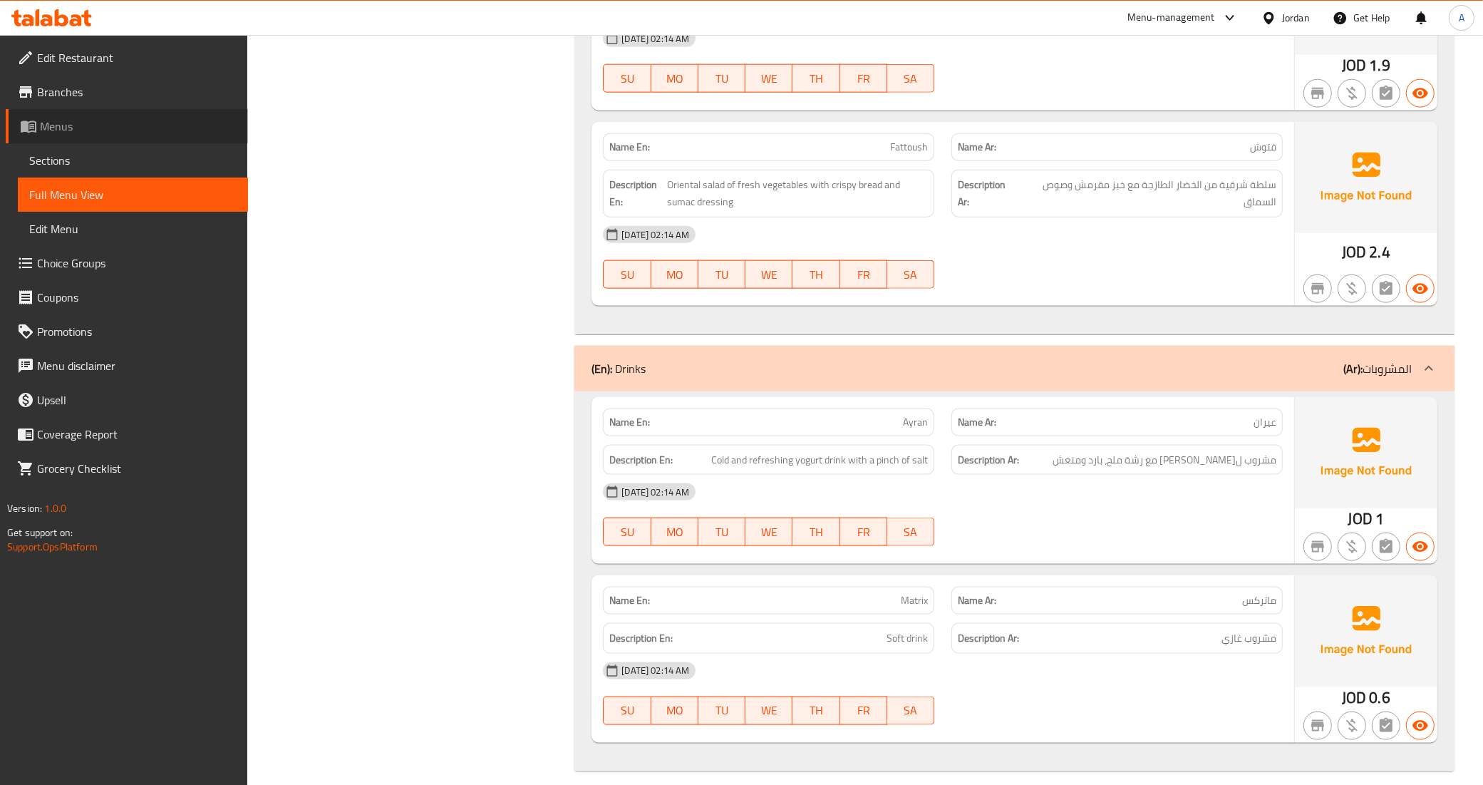
click at [65, 121] on span "Menus" at bounding box center [138, 126] width 197 height 17
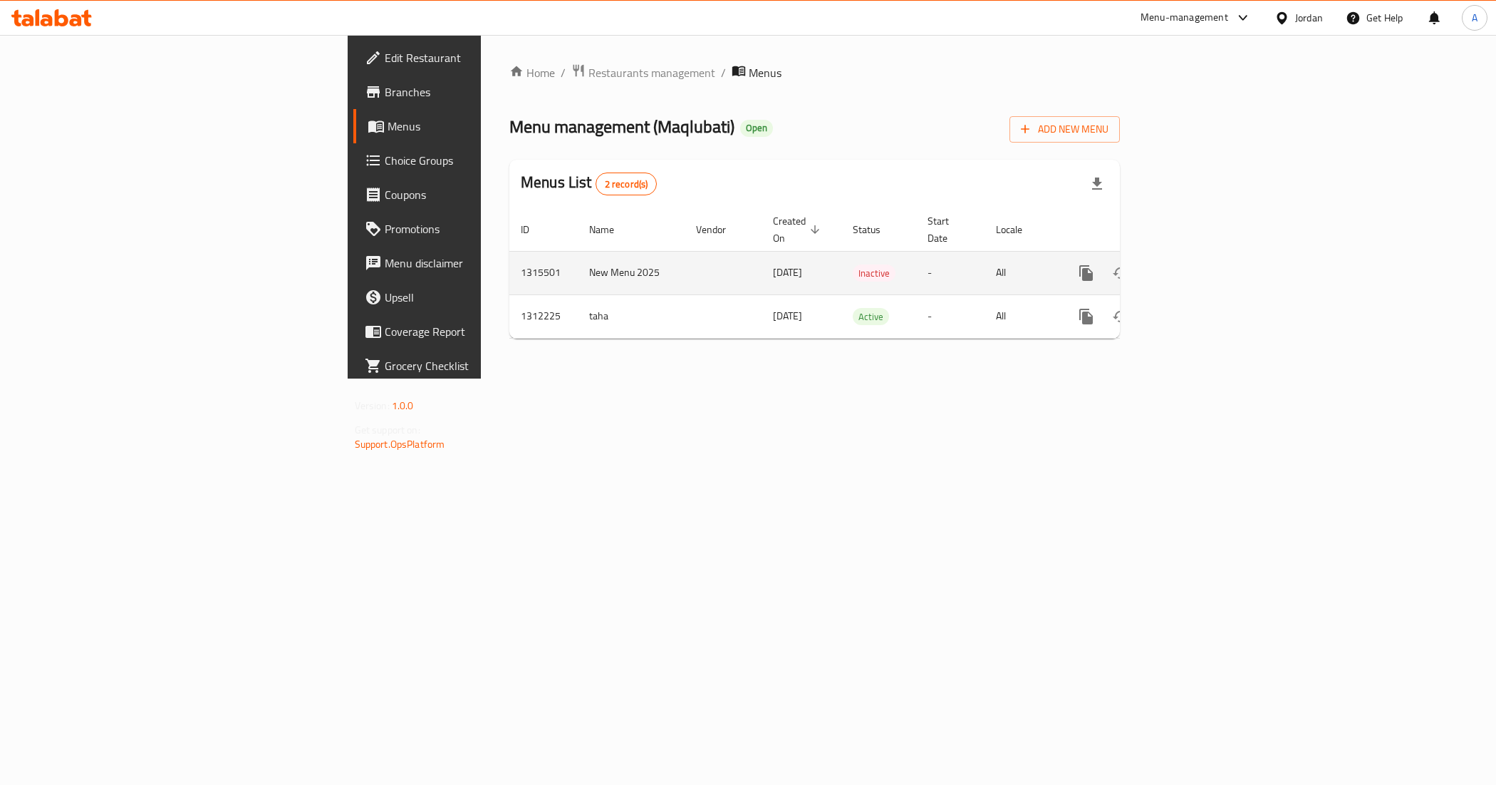
click at [578, 251] on td "New Menu 2025" at bounding box center [631, 272] width 107 height 43
click at [510, 262] on td "1315501" at bounding box center [544, 272] width 68 height 43
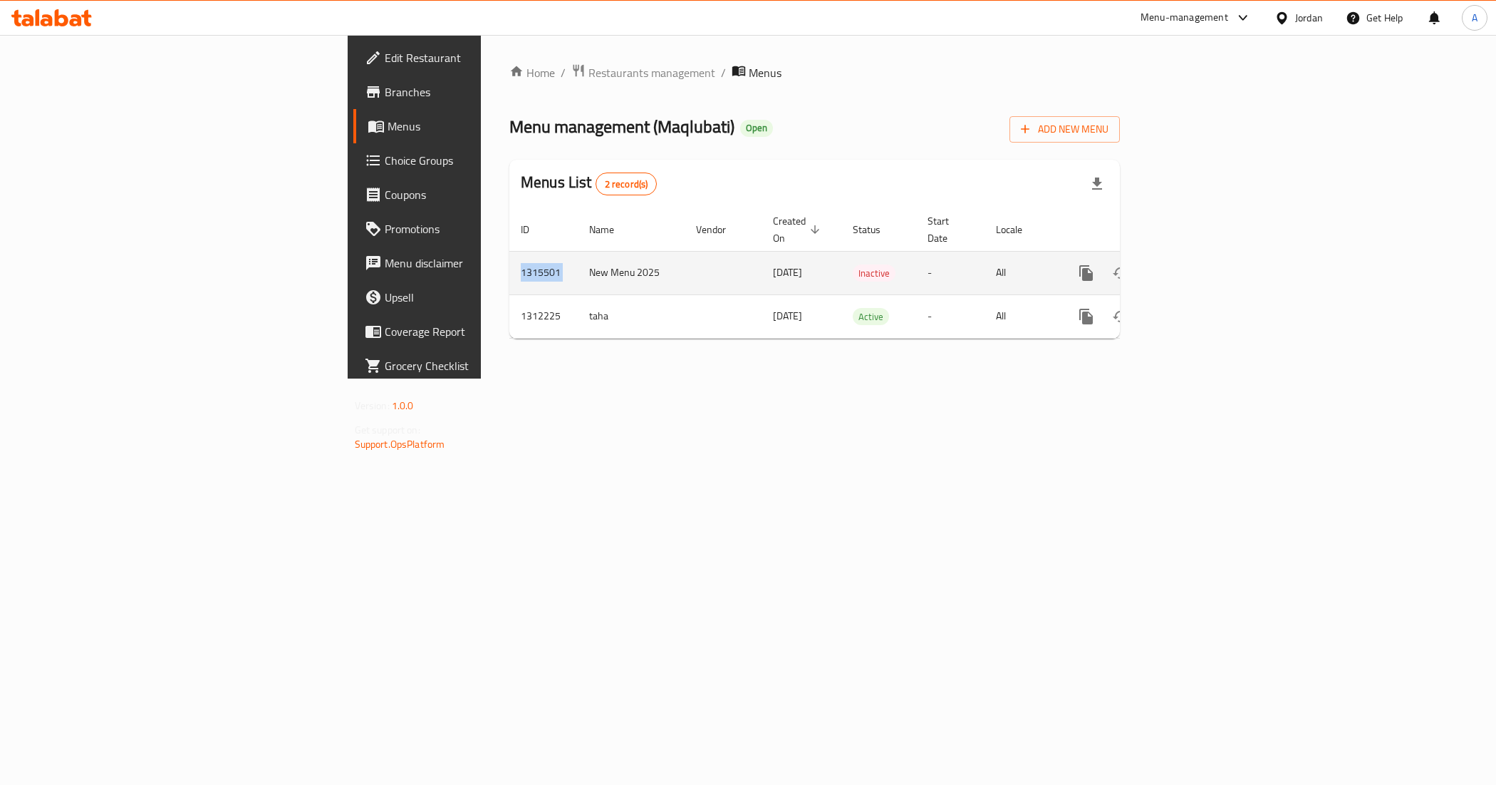
copy td "1315501"
click at [578, 260] on td "New Menu 2025" at bounding box center [631, 272] width 107 height 43
copy td "New Menu 2025"
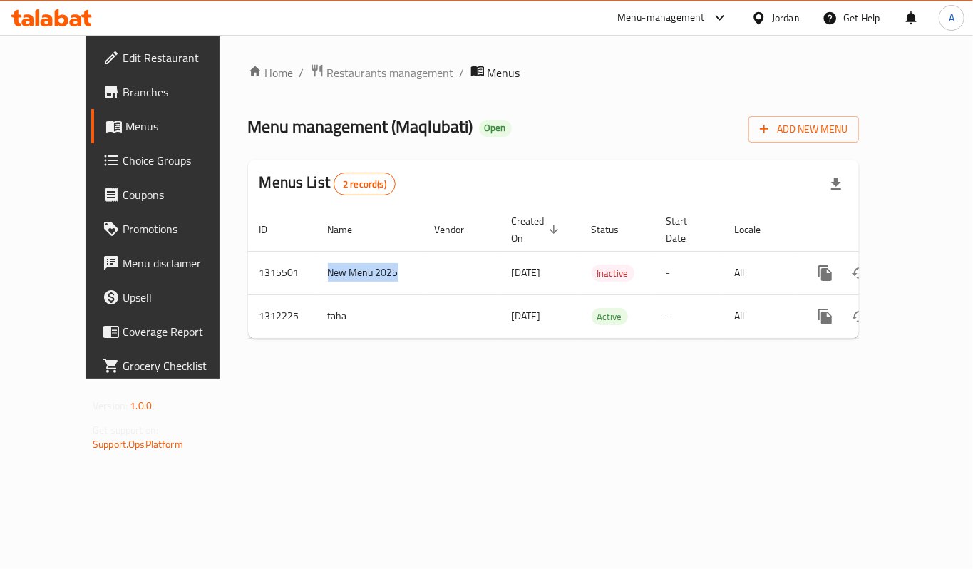
click at [327, 75] on span "Restaurants management" at bounding box center [390, 72] width 127 height 17
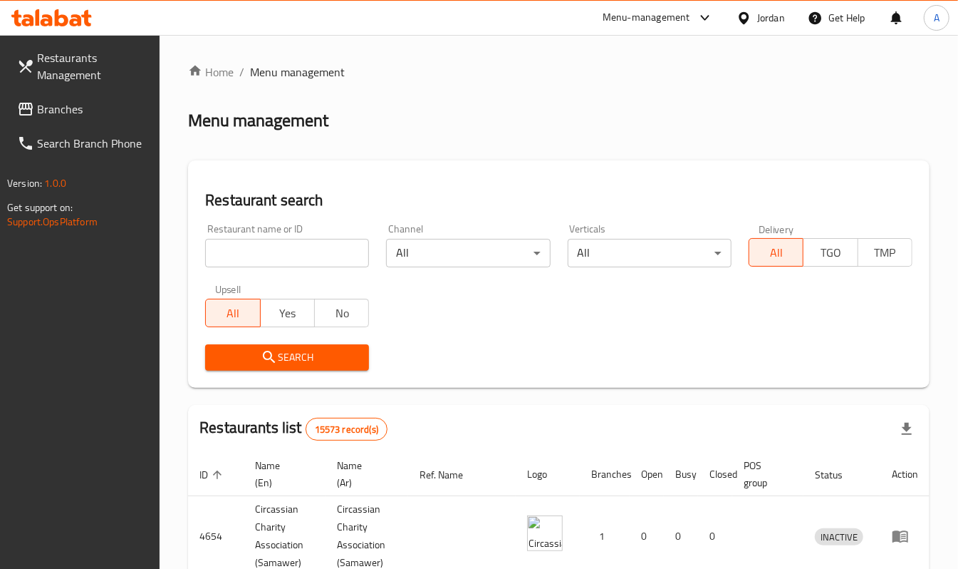
click at [765, 19] on div "Jordan" at bounding box center [771, 18] width 28 height 16
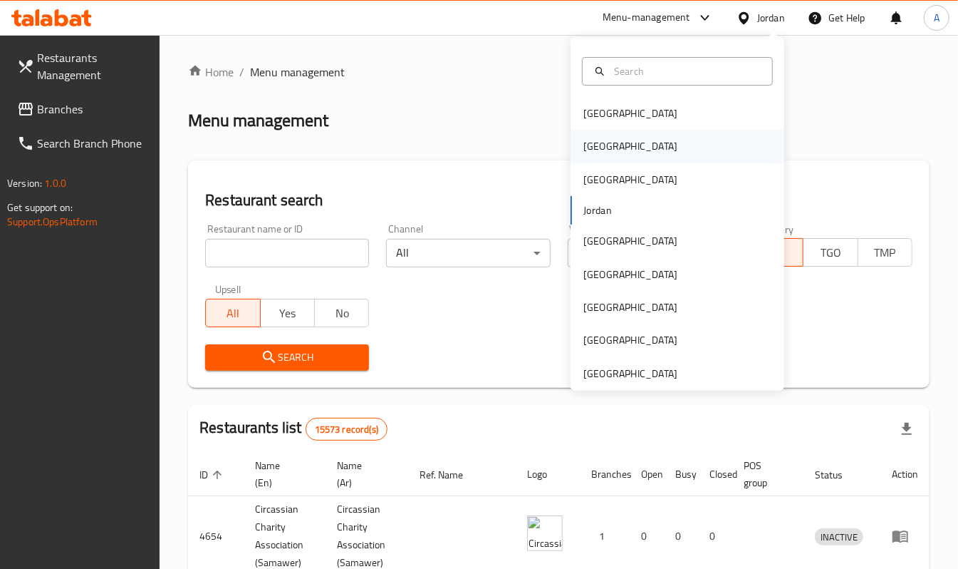
click at [609, 140] on div "[GEOGRAPHIC_DATA]" at bounding box center [678, 146] width 214 height 33
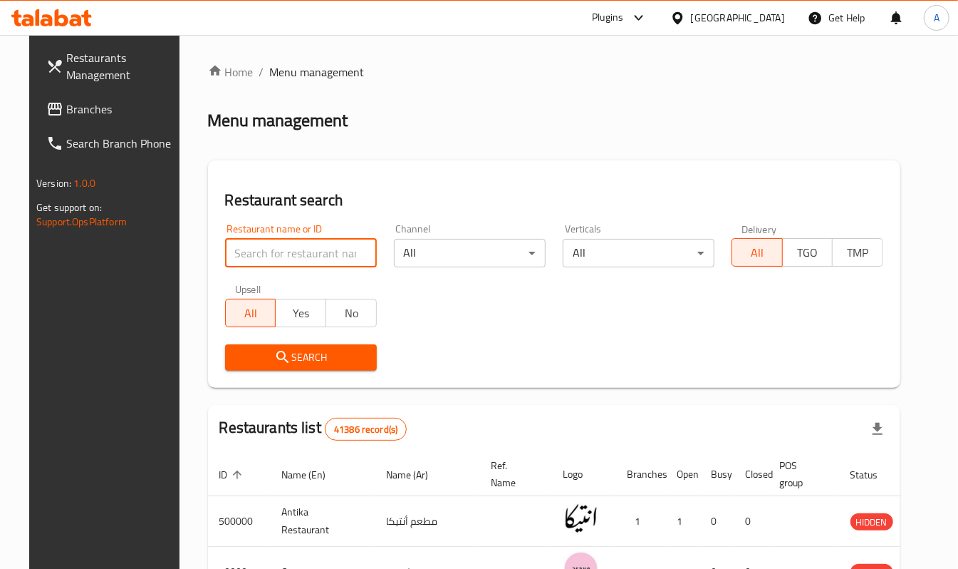
click at [269, 252] on input "search" at bounding box center [301, 253] width 152 height 29
paste input "643527"
type input "643527"
click at [255, 355] on span "Search" at bounding box center [301, 357] width 129 height 18
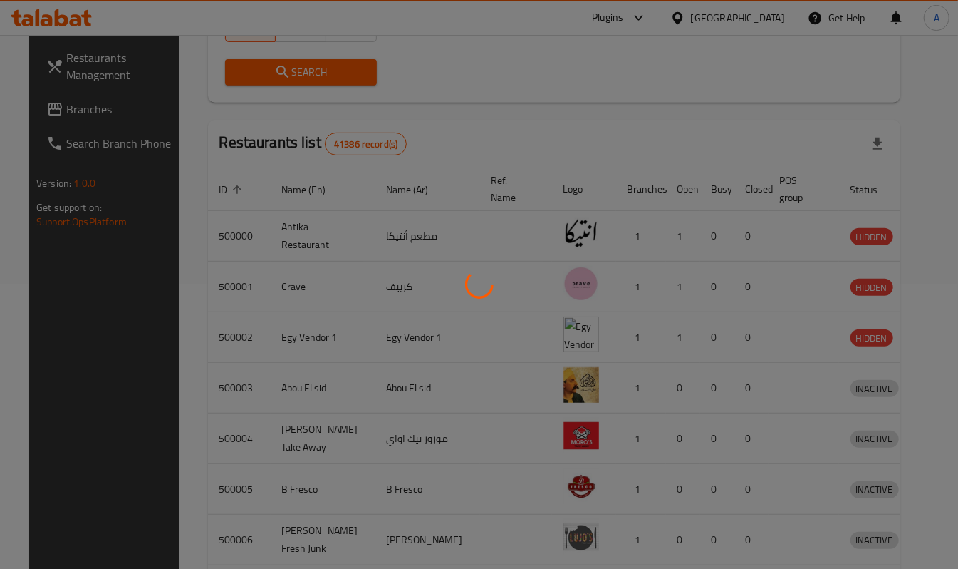
scroll to position [55, 0]
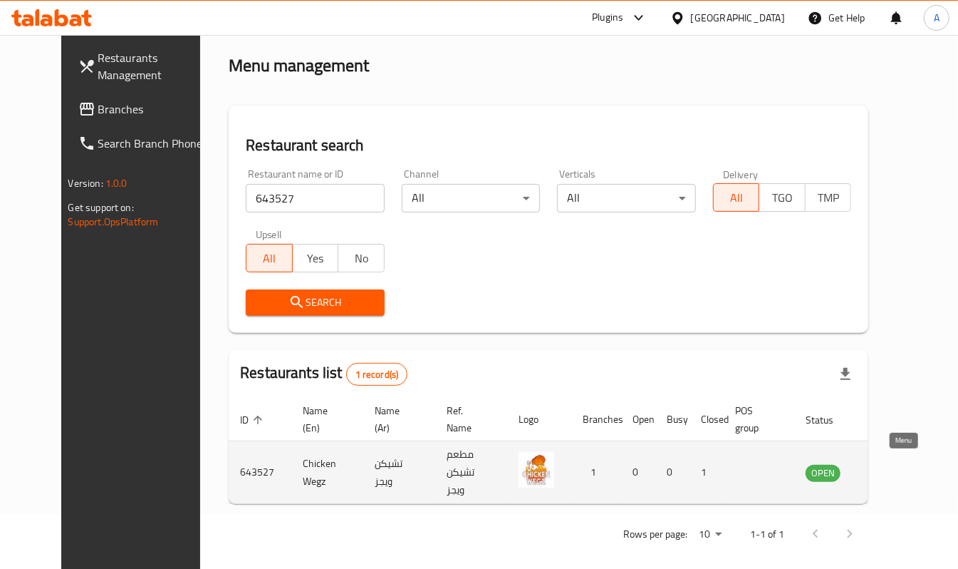
click at [898, 471] on icon "enhanced table" at bounding box center [889, 472] width 17 height 17
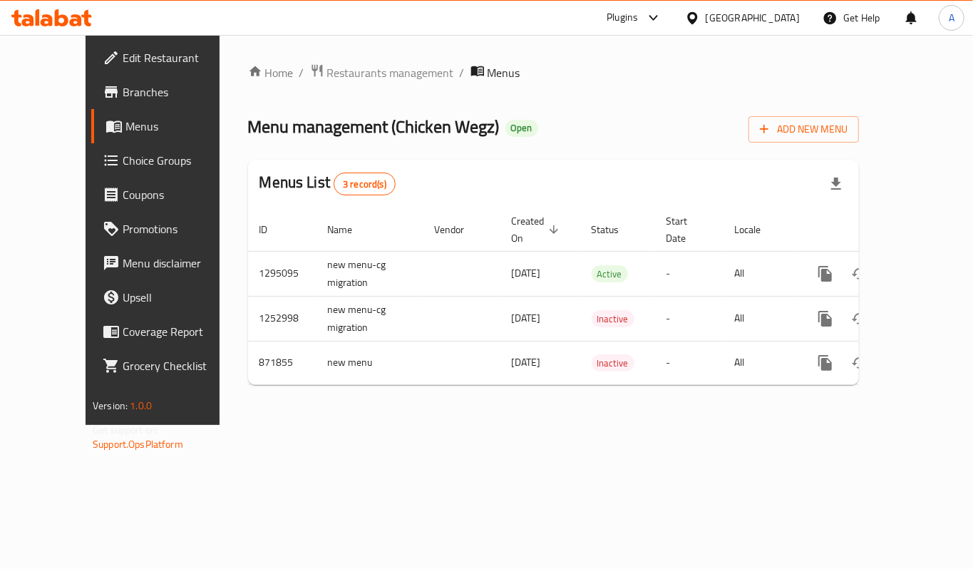
click at [123, 87] on span "Branches" at bounding box center [180, 91] width 114 height 17
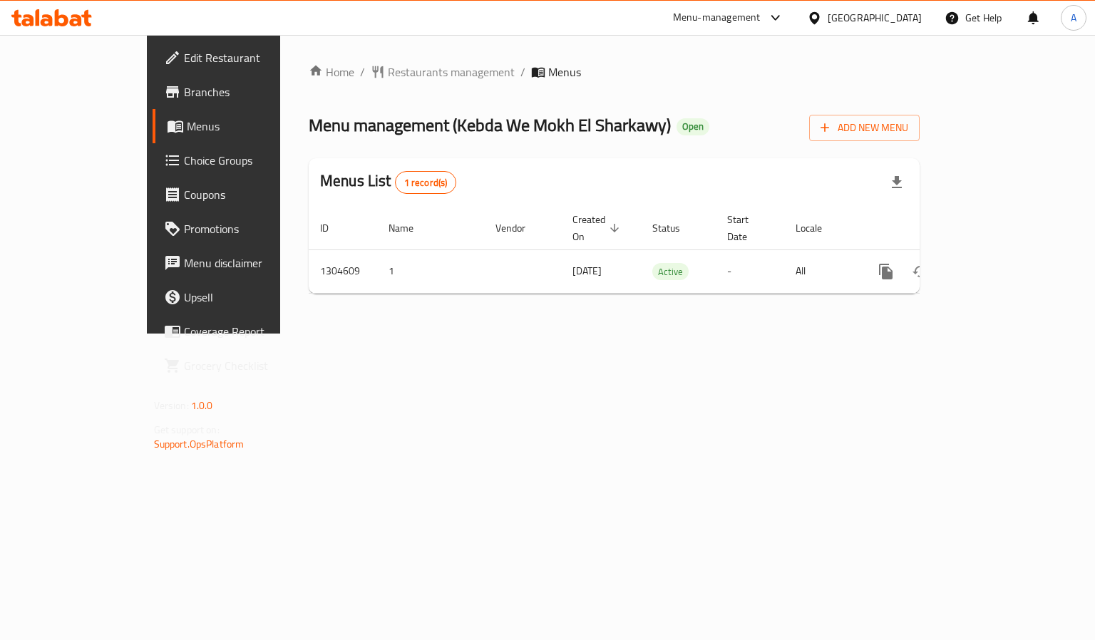
click at [184, 86] on span "Branches" at bounding box center [251, 91] width 135 height 17
